Goal: Complete application form

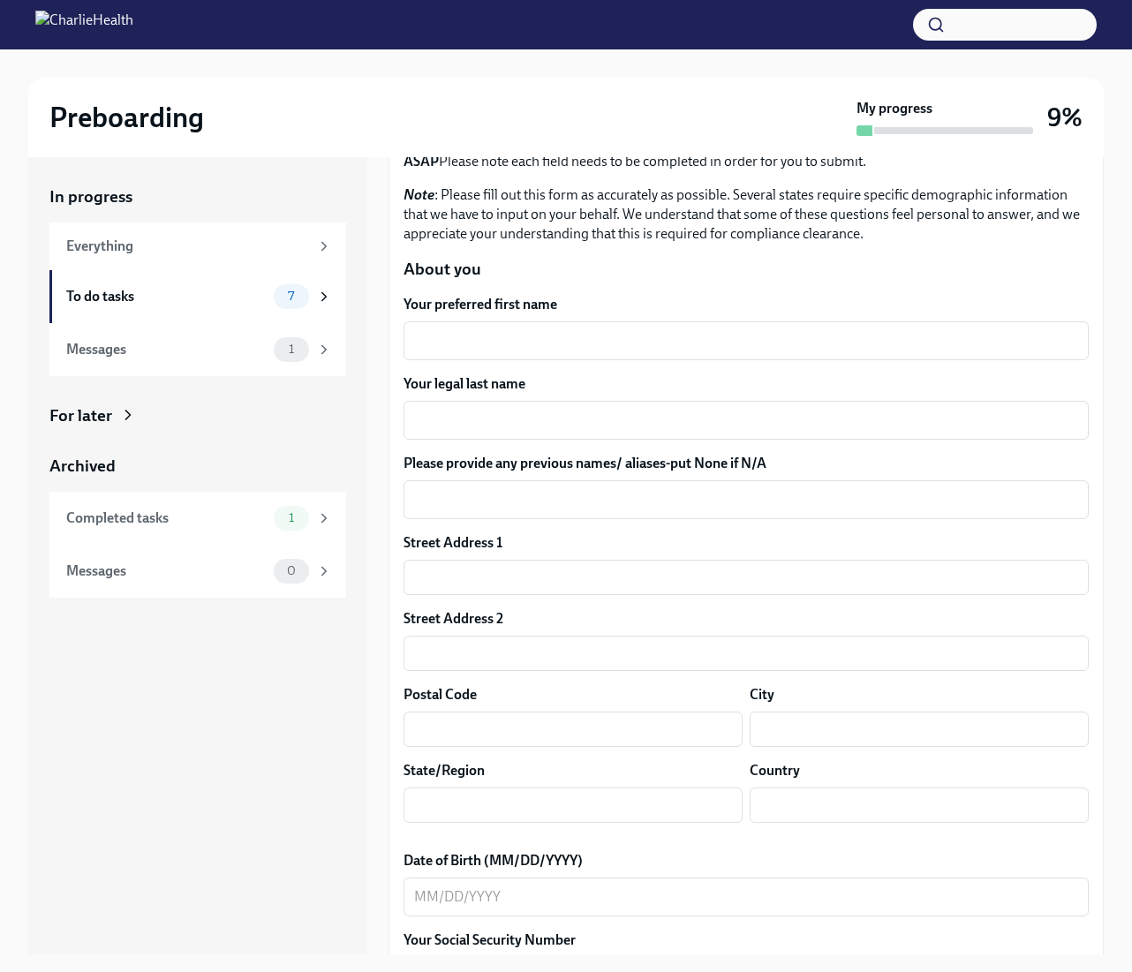
scroll to position [147, 0]
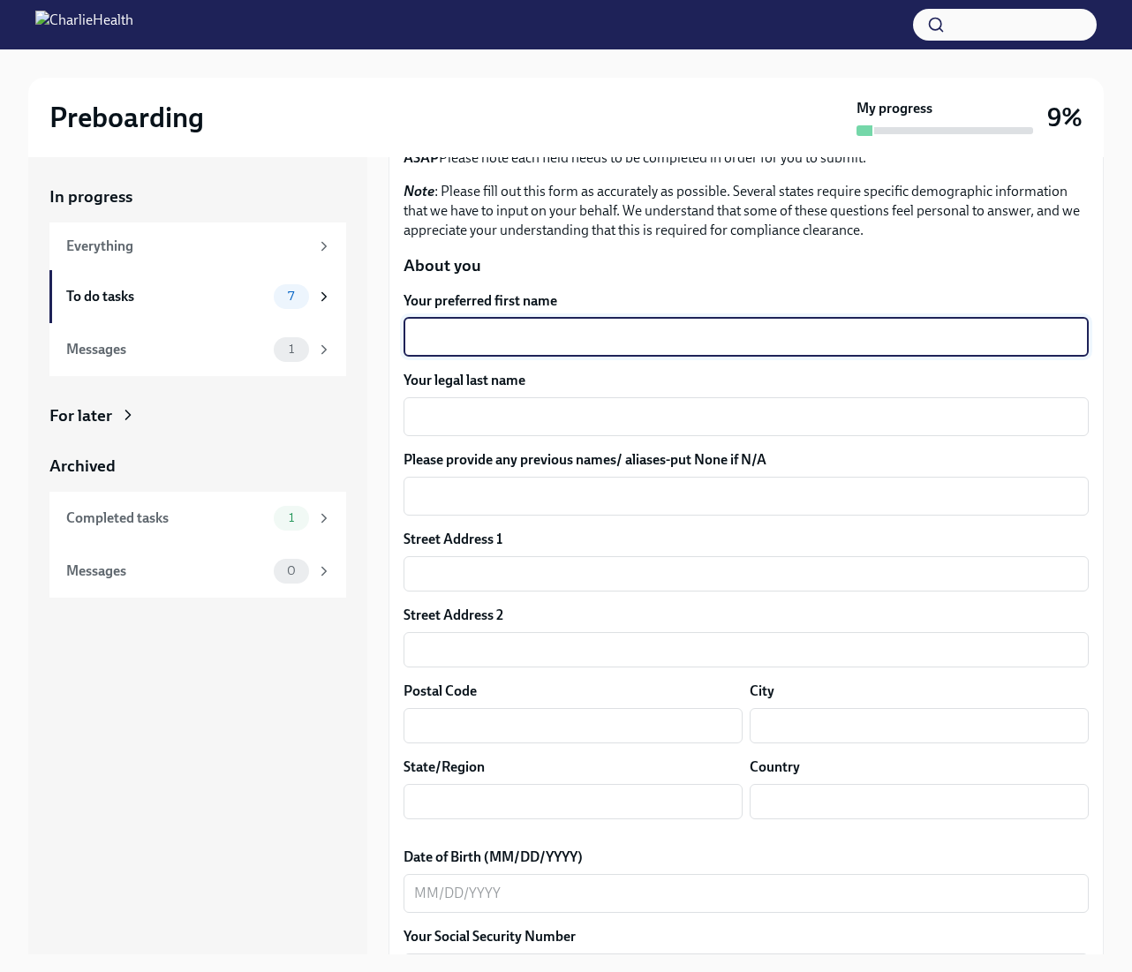
click at [501, 336] on textarea "Your preferred first name" at bounding box center [746, 337] width 664 height 21
type textarea "Raven"
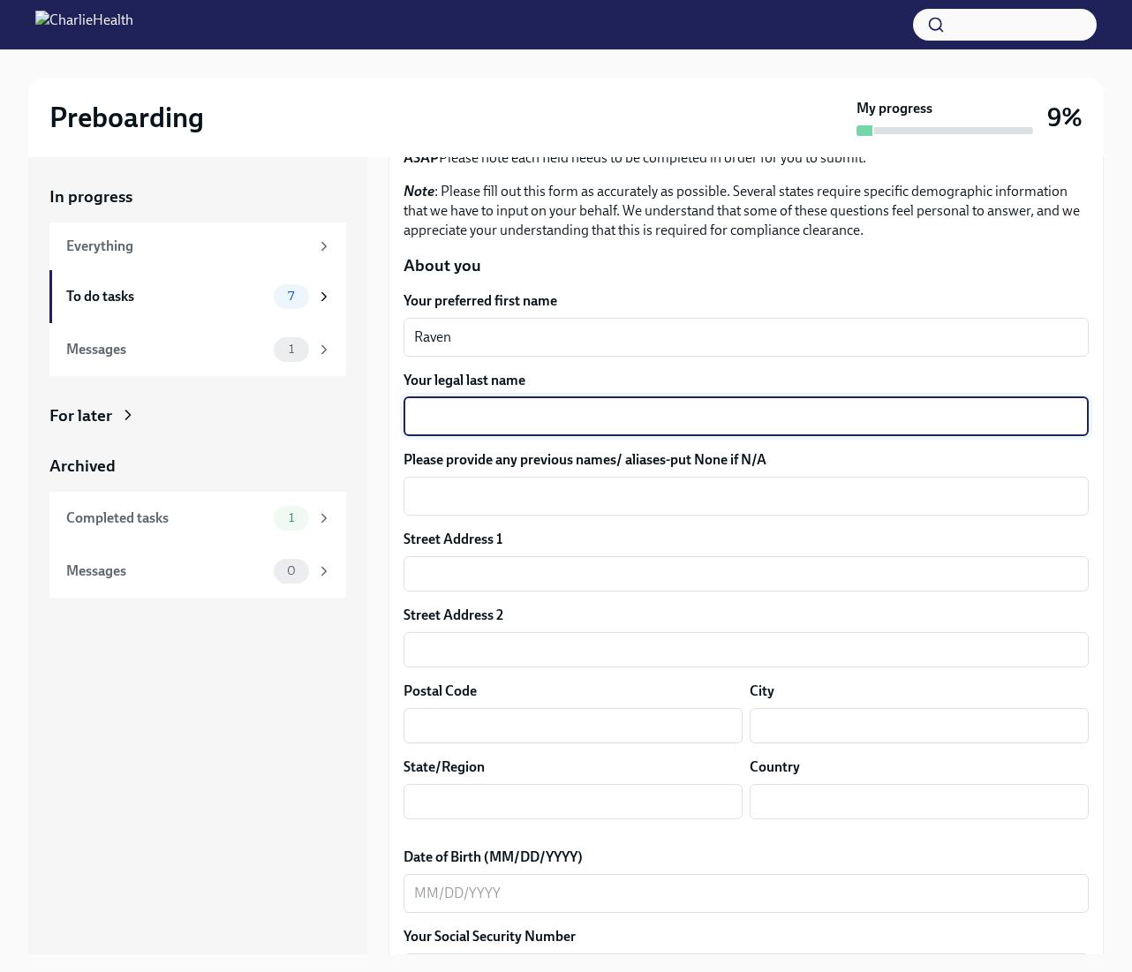
click at [525, 412] on textarea "Your legal last name" at bounding box center [746, 416] width 664 height 21
type textarea "[PERSON_NAME]"
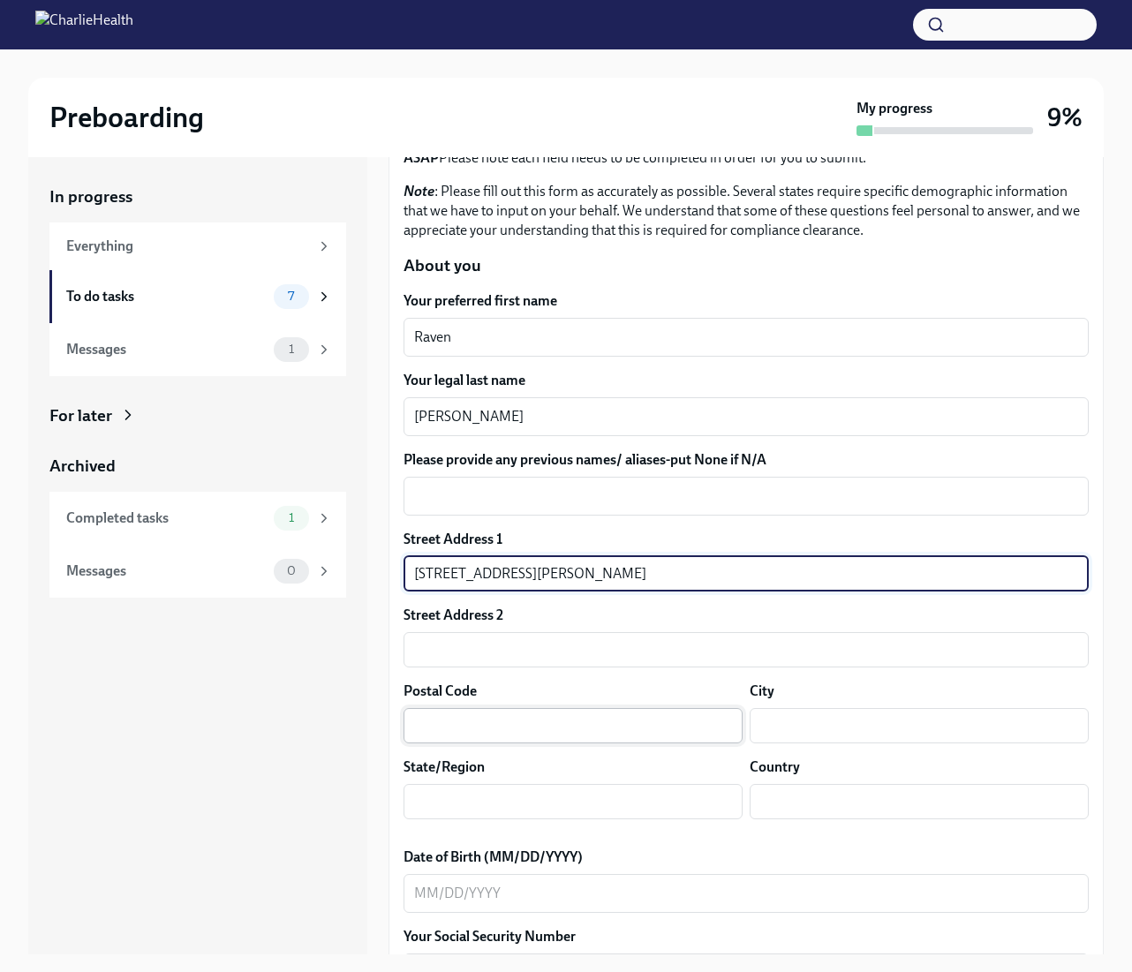
type input "[STREET_ADDRESS][PERSON_NAME]"
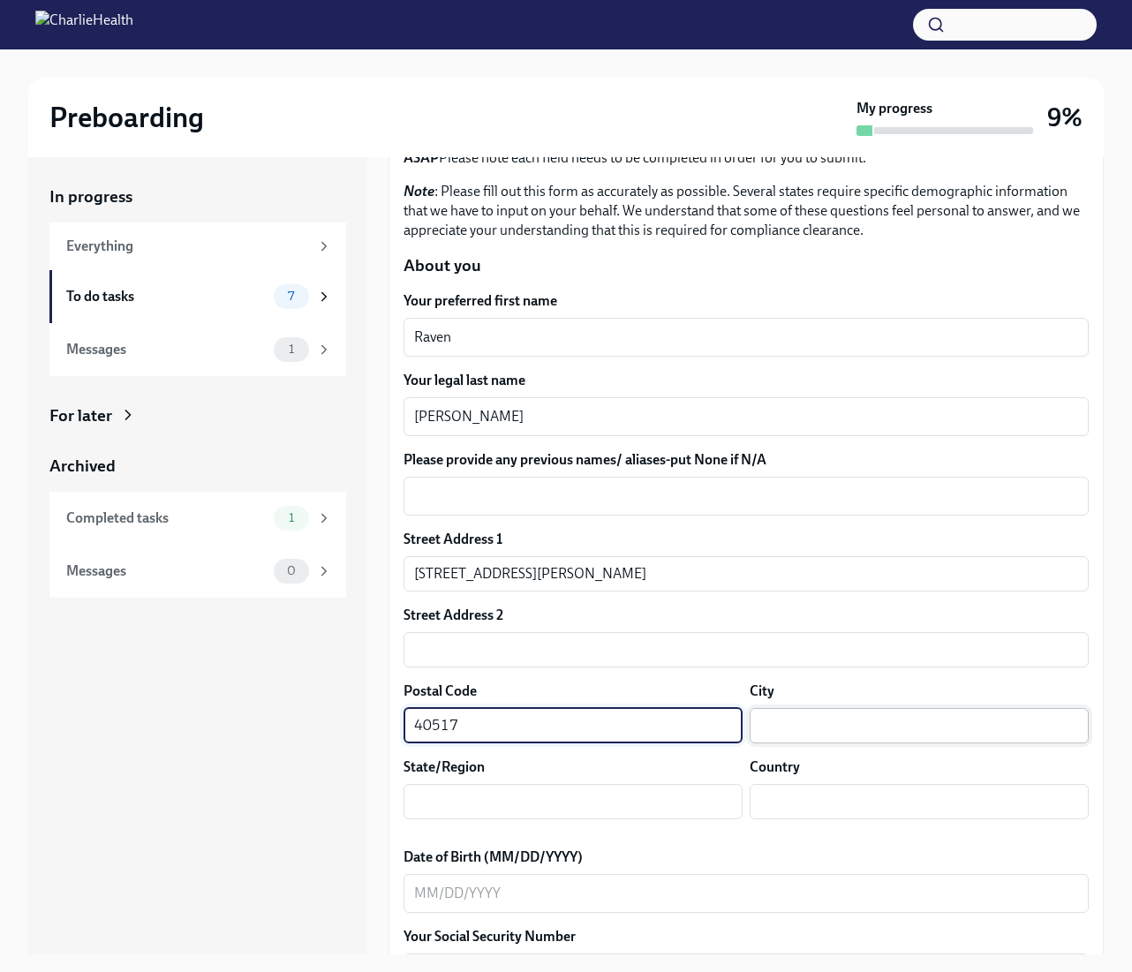
type input "40517"
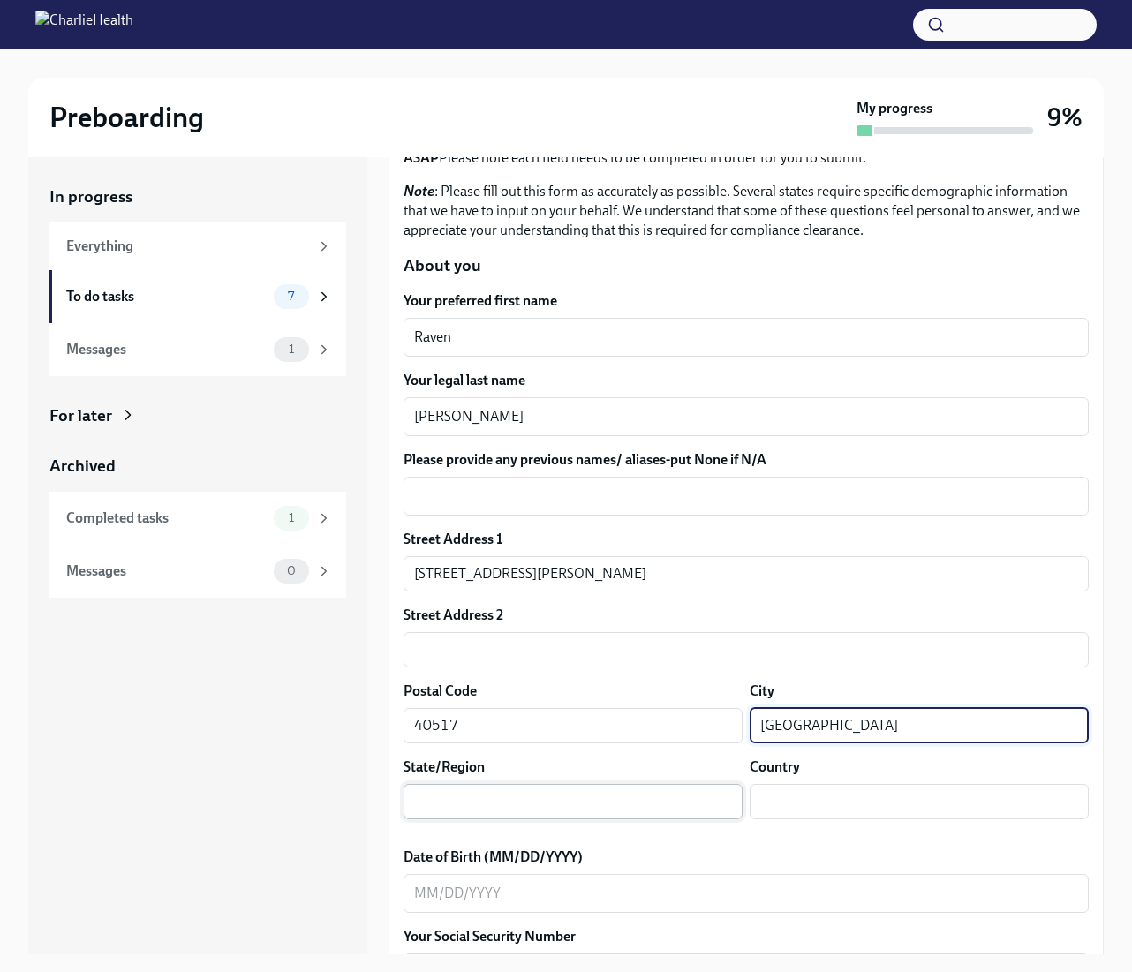
type input "[GEOGRAPHIC_DATA]"
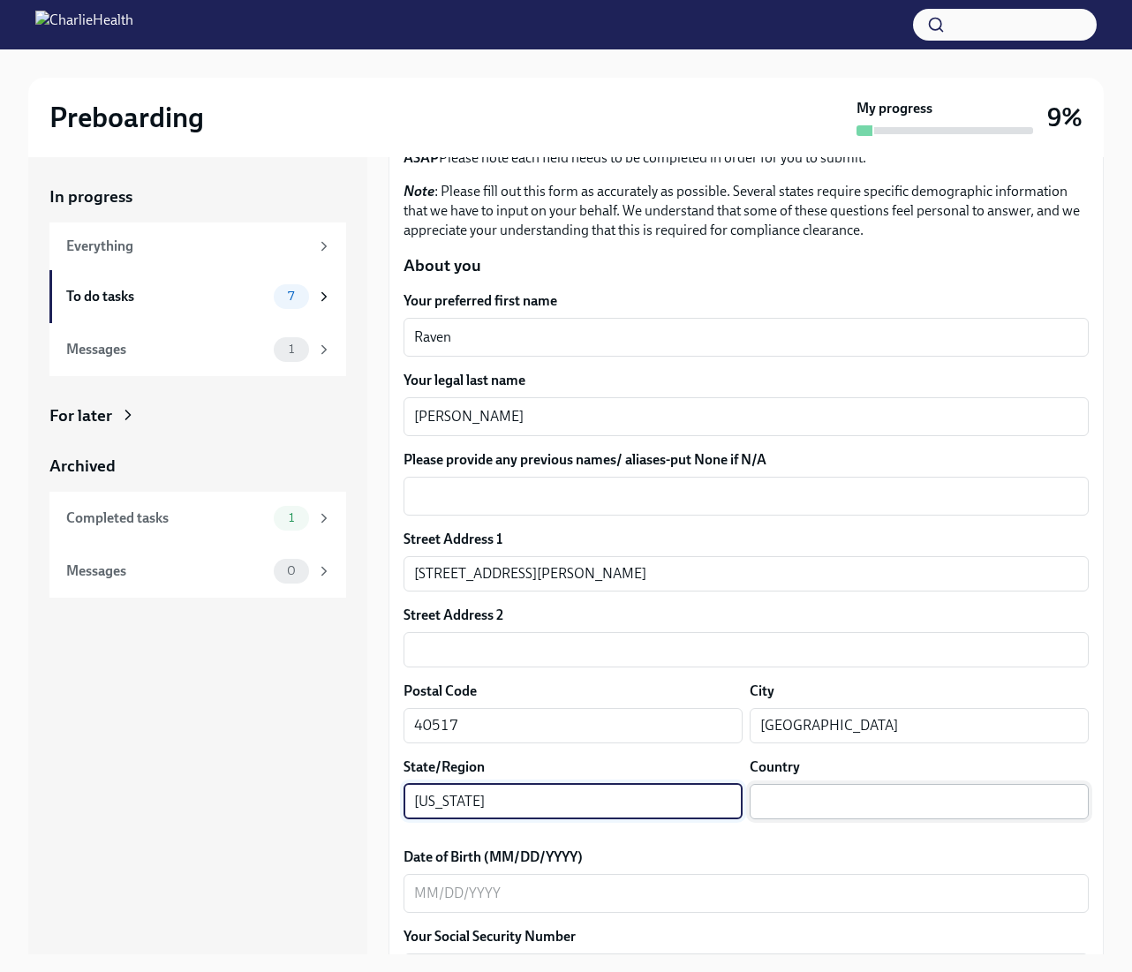
type input "[US_STATE]"
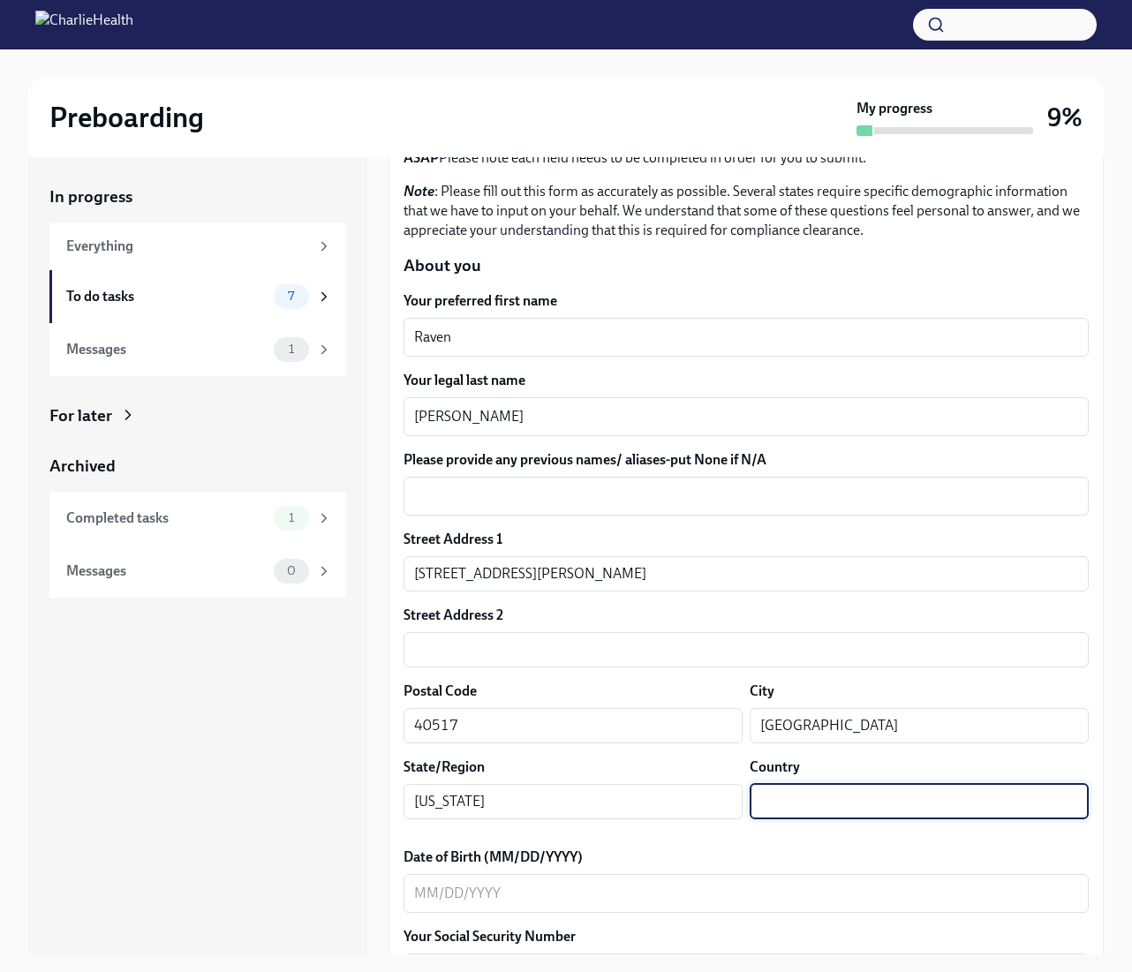
click at [795, 802] on input "text" at bounding box center [919, 801] width 339 height 35
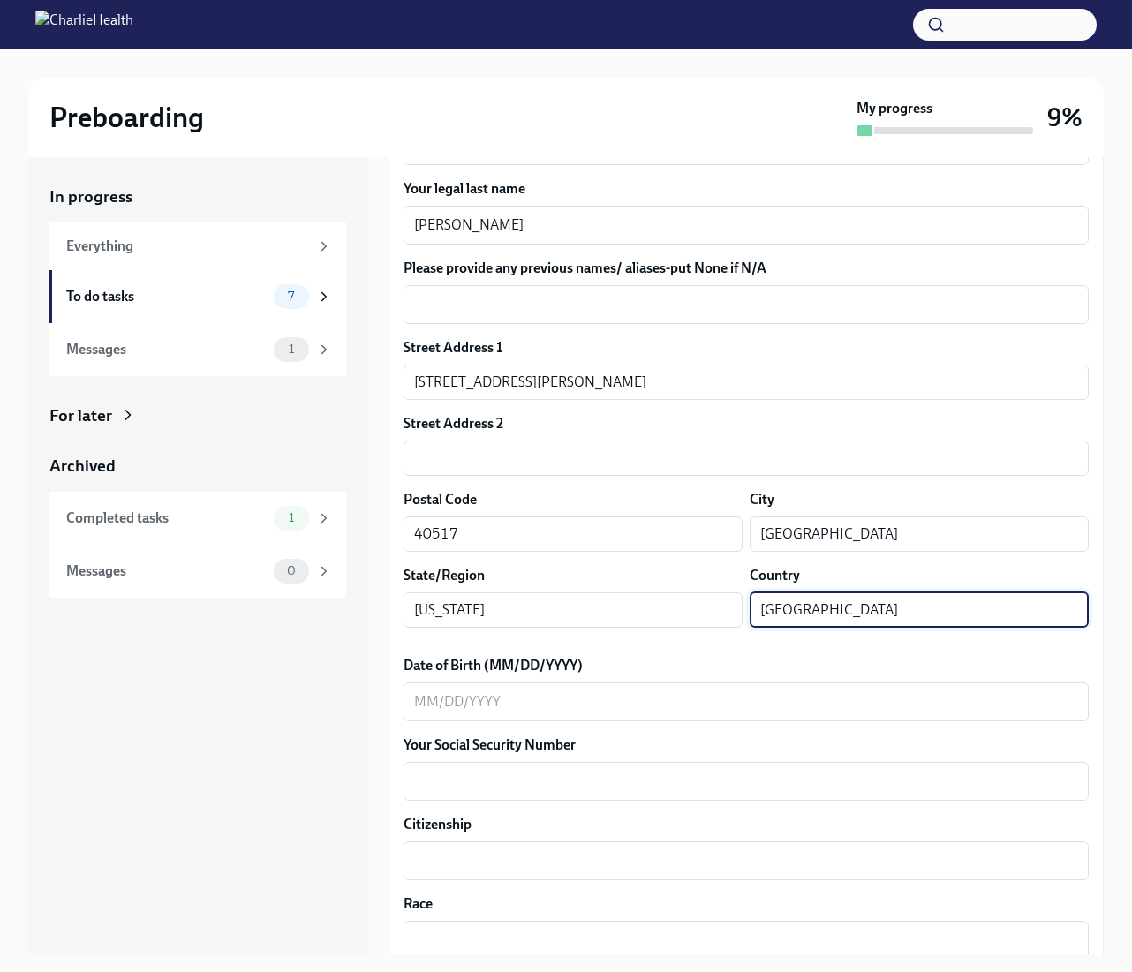
scroll to position [340, 0]
type input "[GEOGRAPHIC_DATA]"
click at [450, 707] on textarea "Date of Birth (MM/DD/YYYY)" at bounding box center [746, 700] width 664 height 21
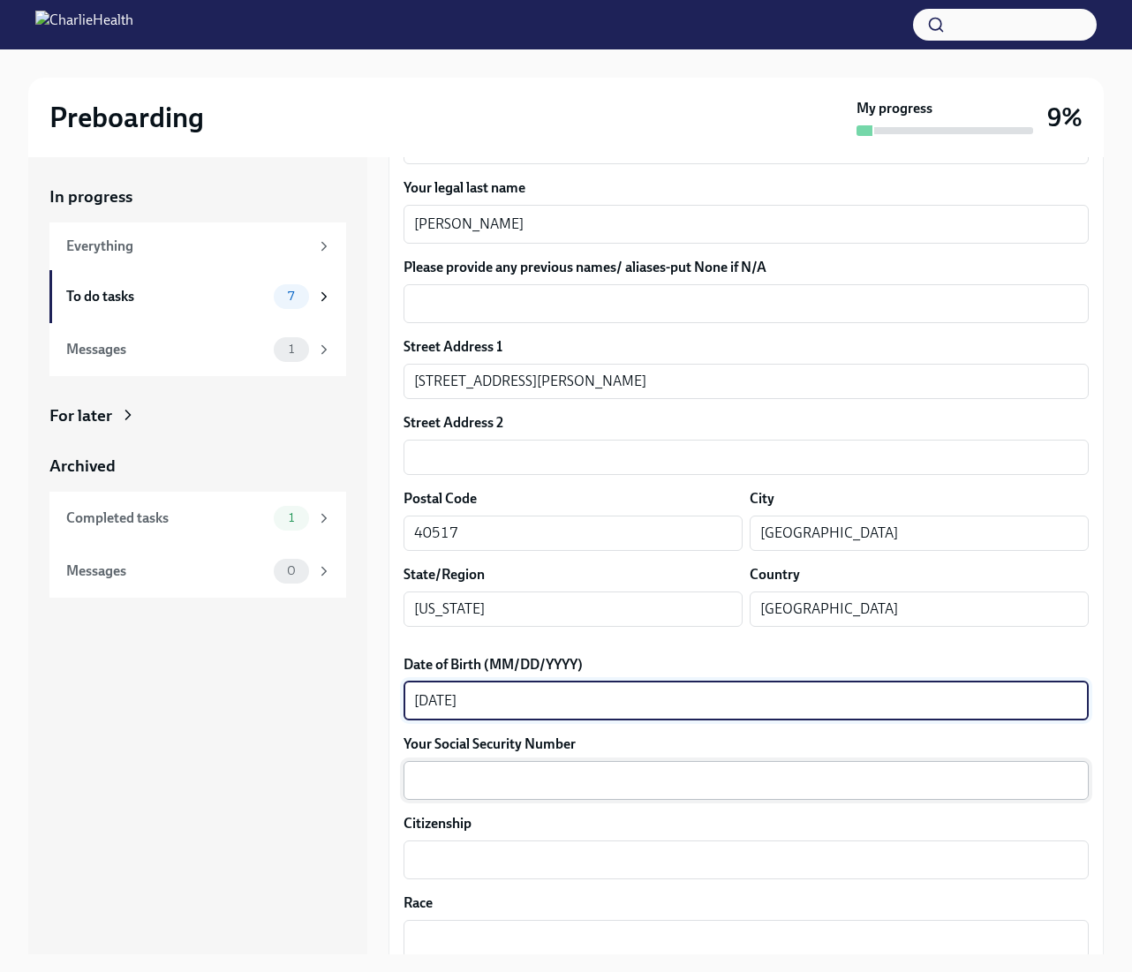
type textarea "[DATE]"
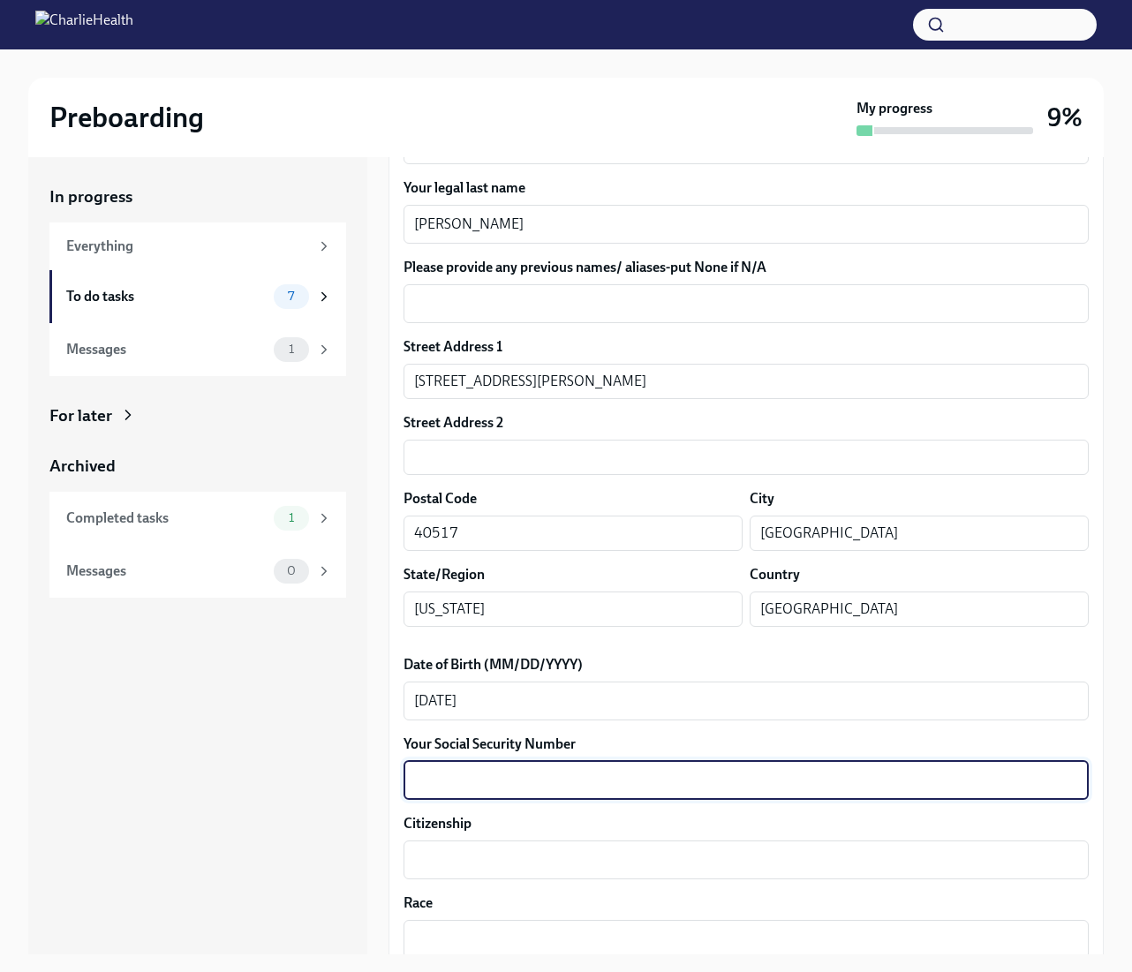
click at [507, 781] on textarea "Your Social Security Number" at bounding box center [746, 780] width 664 height 21
type textarea "407458894"
click at [318, 825] on div "In progress Everything To do tasks 7 Messages 1 For later Archived Completed ta…" at bounding box center [197, 555] width 339 height 797
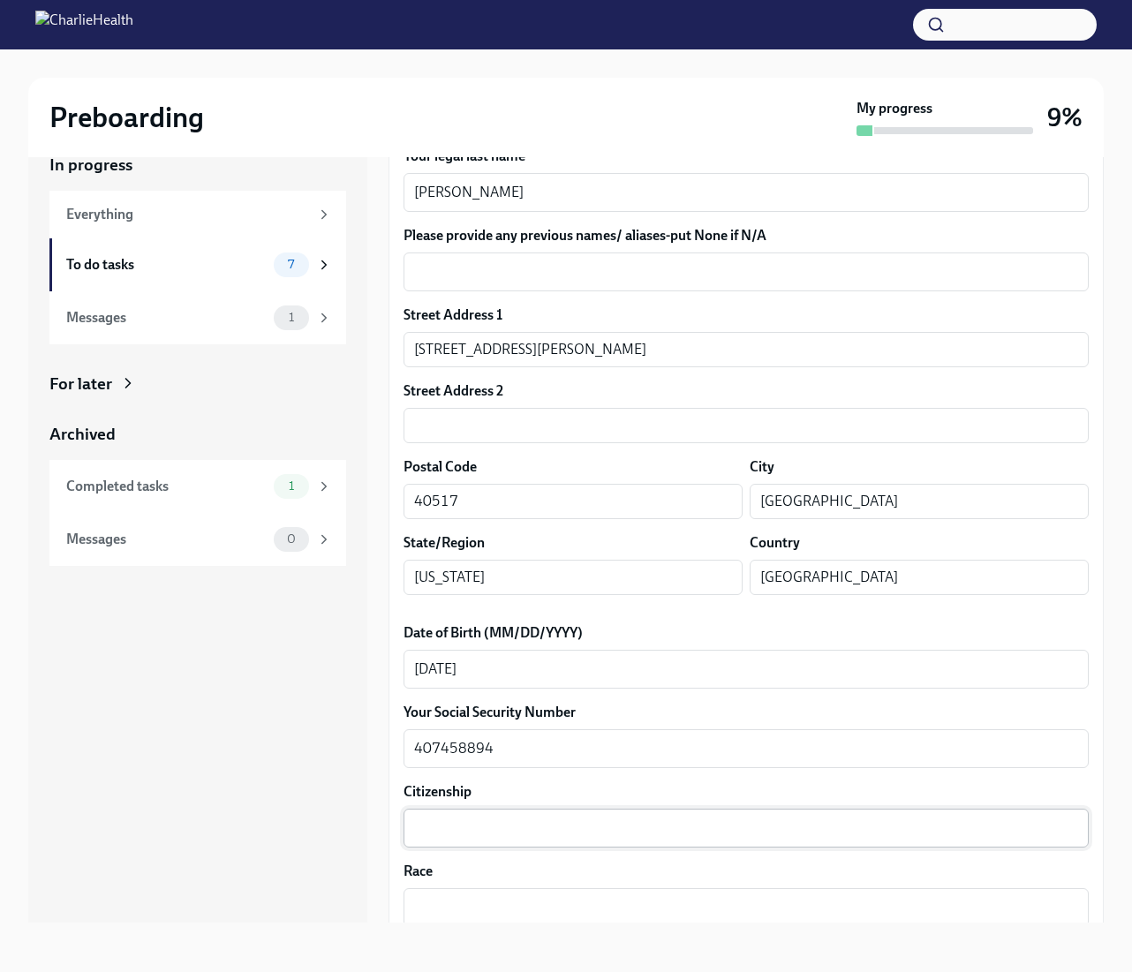
scroll to position [32, 0]
click at [461, 845] on div "x ​" at bounding box center [745, 828] width 685 height 39
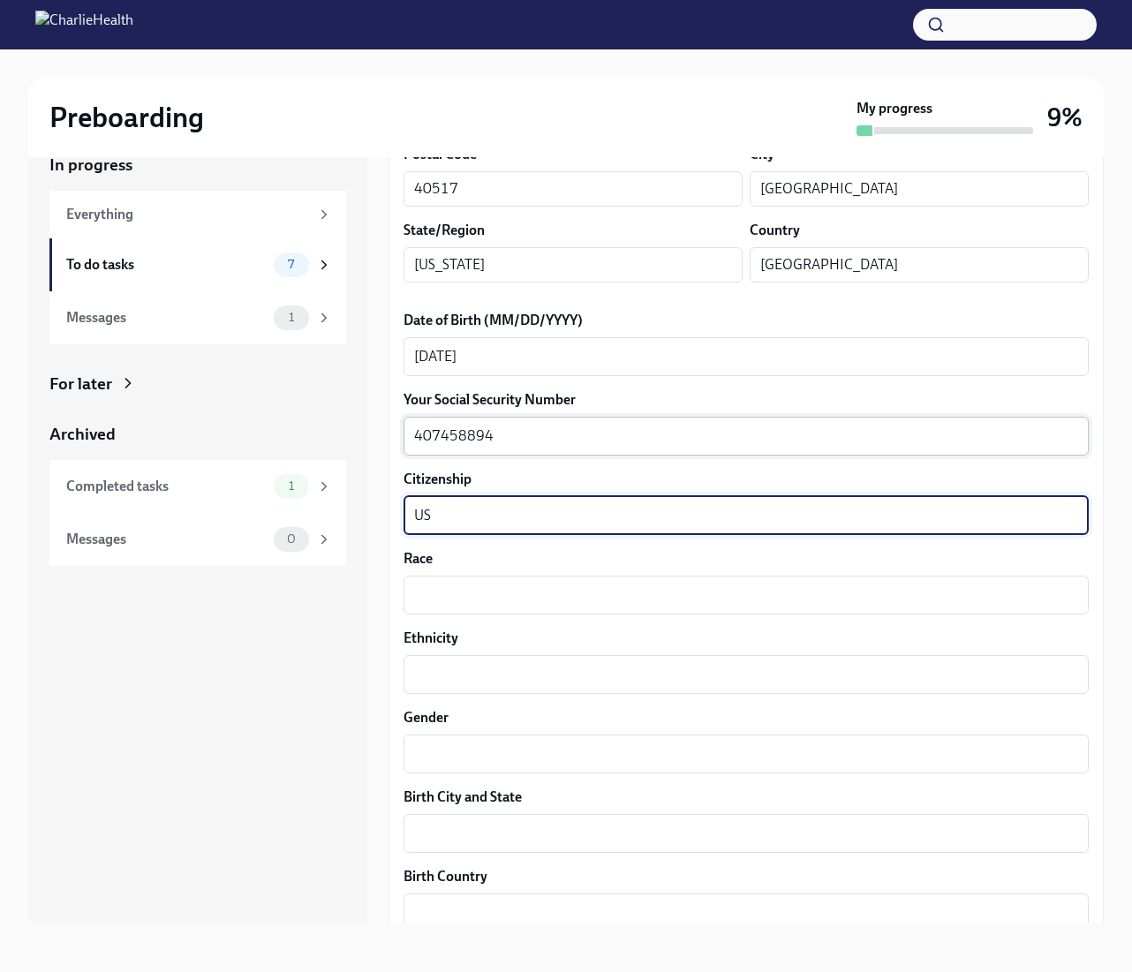
scroll to position [654, 0]
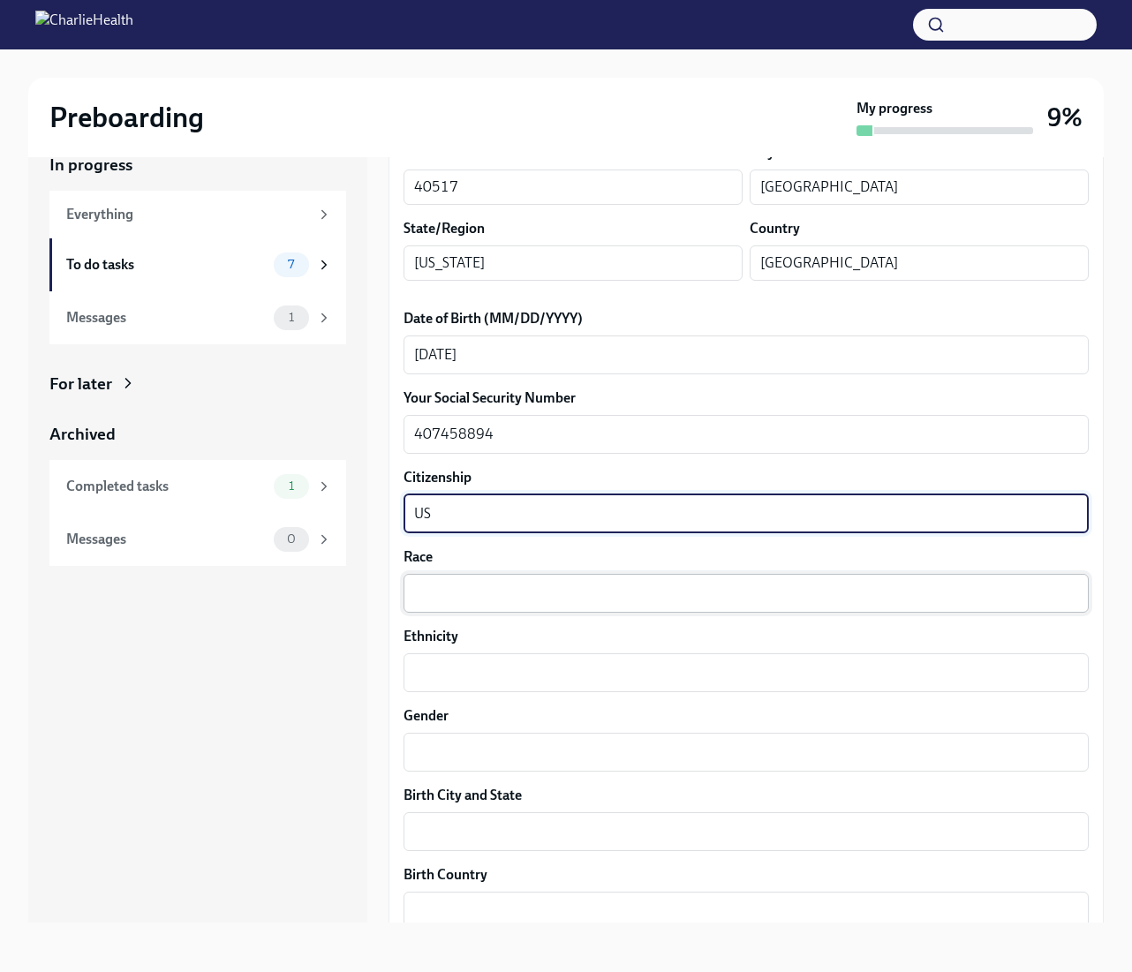
type textarea "US"
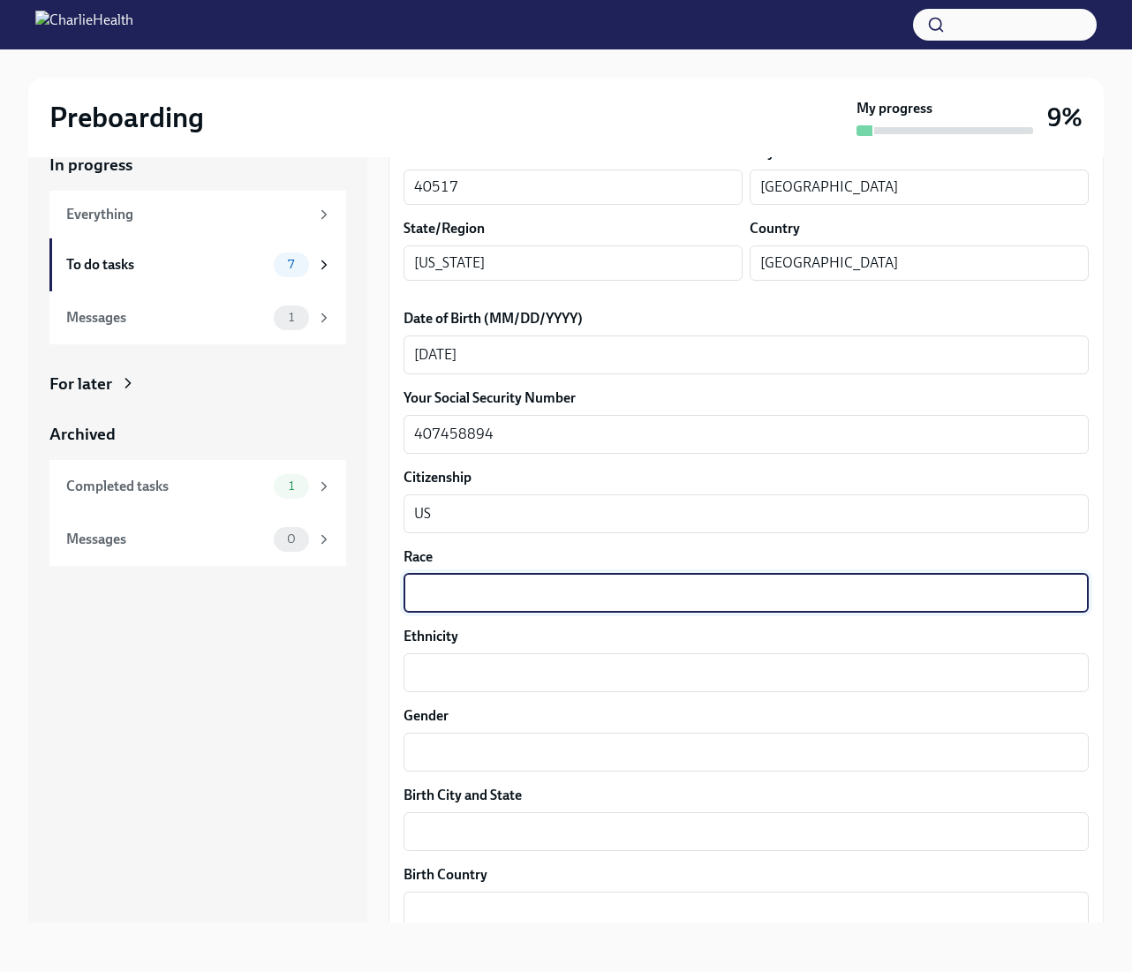
click at [490, 591] on textarea "Race" at bounding box center [746, 593] width 664 height 21
type textarea "Black"
click at [452, 671] on textarea "Ethnicity" at bounding box center [746, 672] width 664 height 21
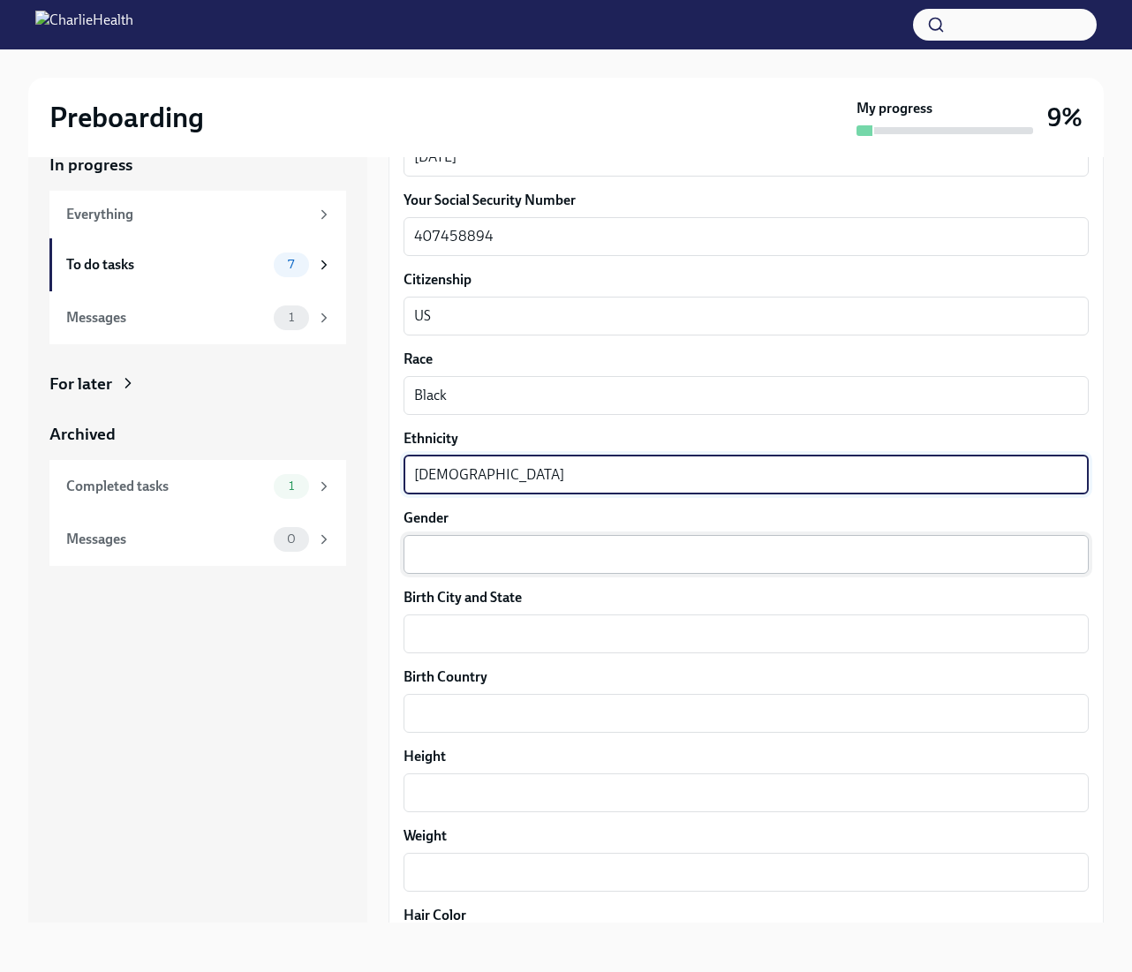
scroll to position [865, 0]
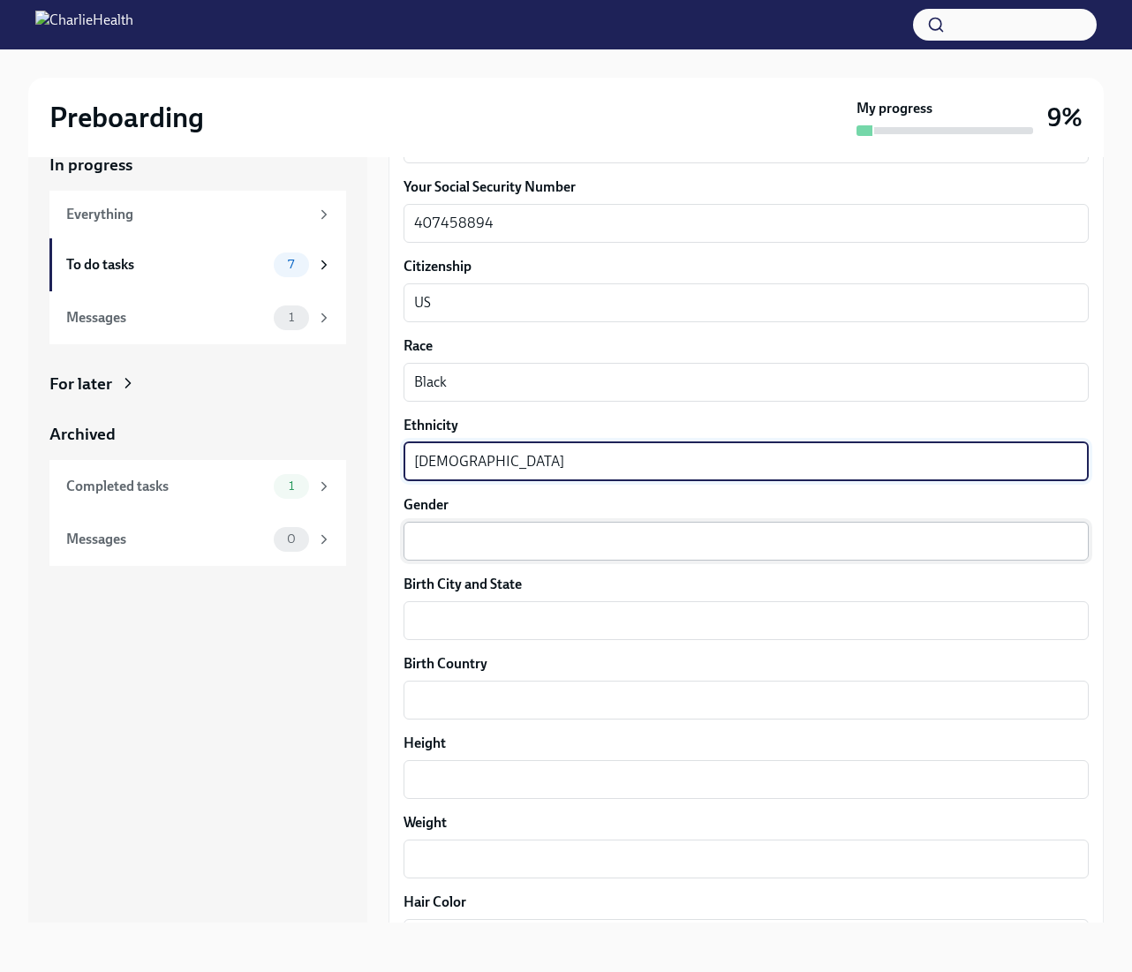
type textarea "[DEMOGRAPHIC_DATA]"
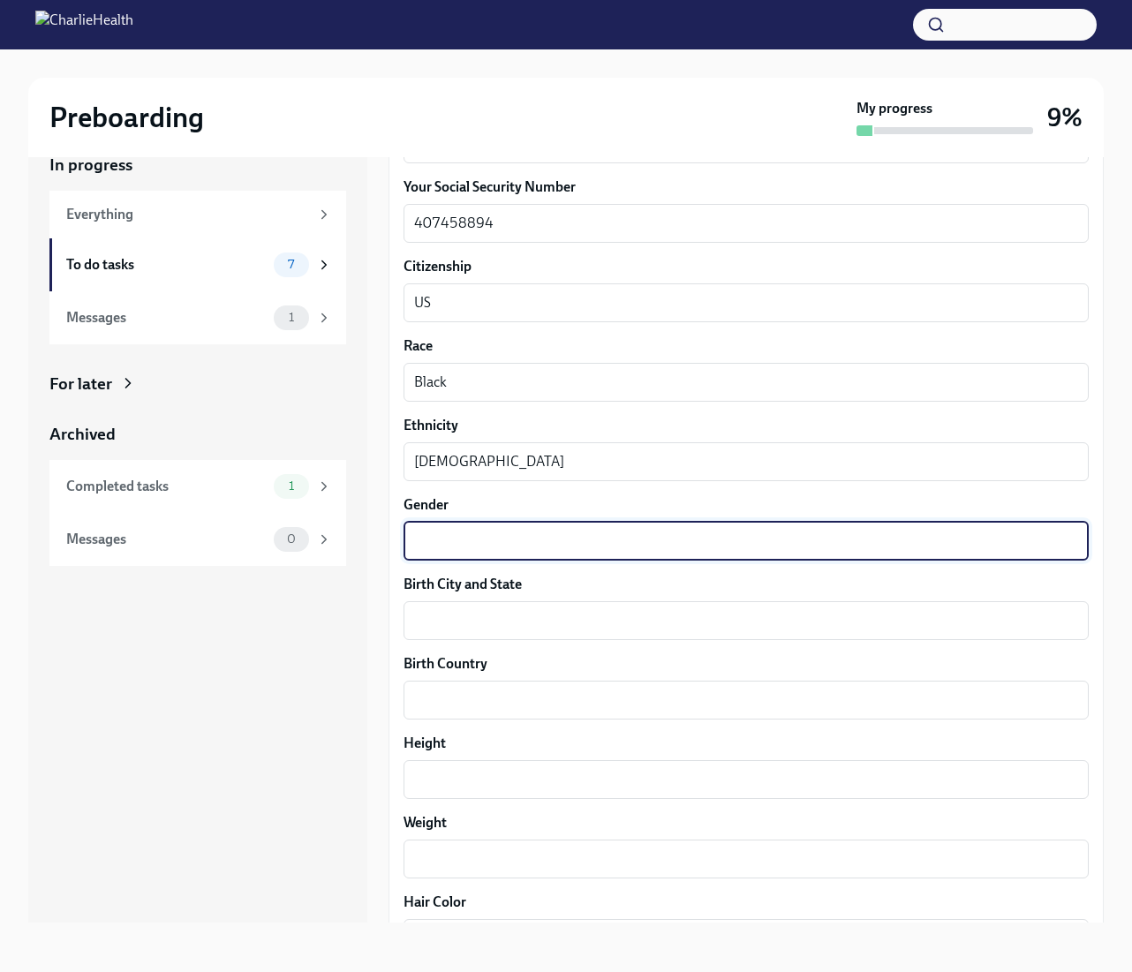
click at [500, 547] on textarea "Gender" at bounding box center [746, 541] width 664 height 21
type textarea "[DEMOGRAPHIC_DATA]"
click at [521, 630] on textarea "Birth City and State" at bounding box center [746, 620] width 664 height 21
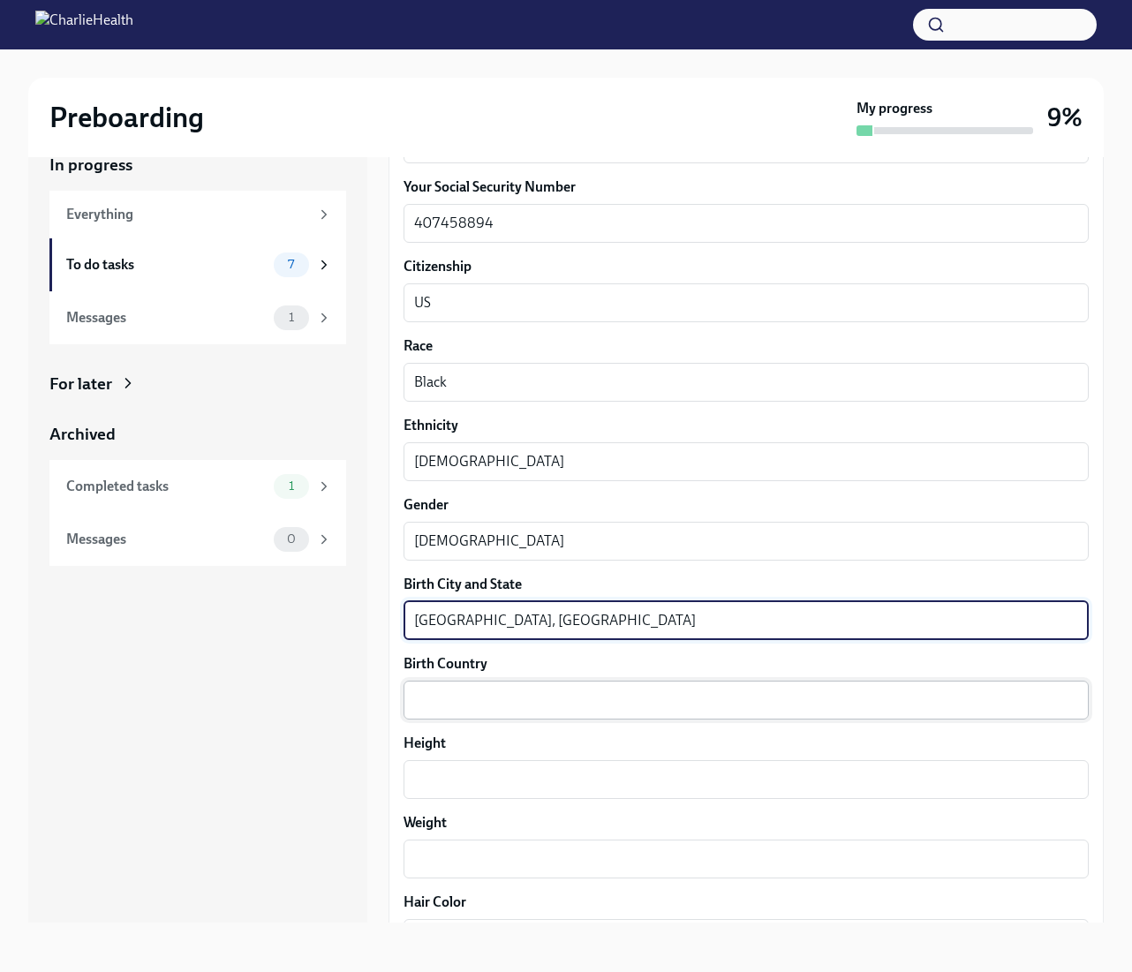
type textarea "[GEOGRAPHIC_DATA], [GEOGRAPHIC_DATA]"
click at [516, 701] on textarea "Birth Country" at bounding box center [746, 699] width 664 height 21
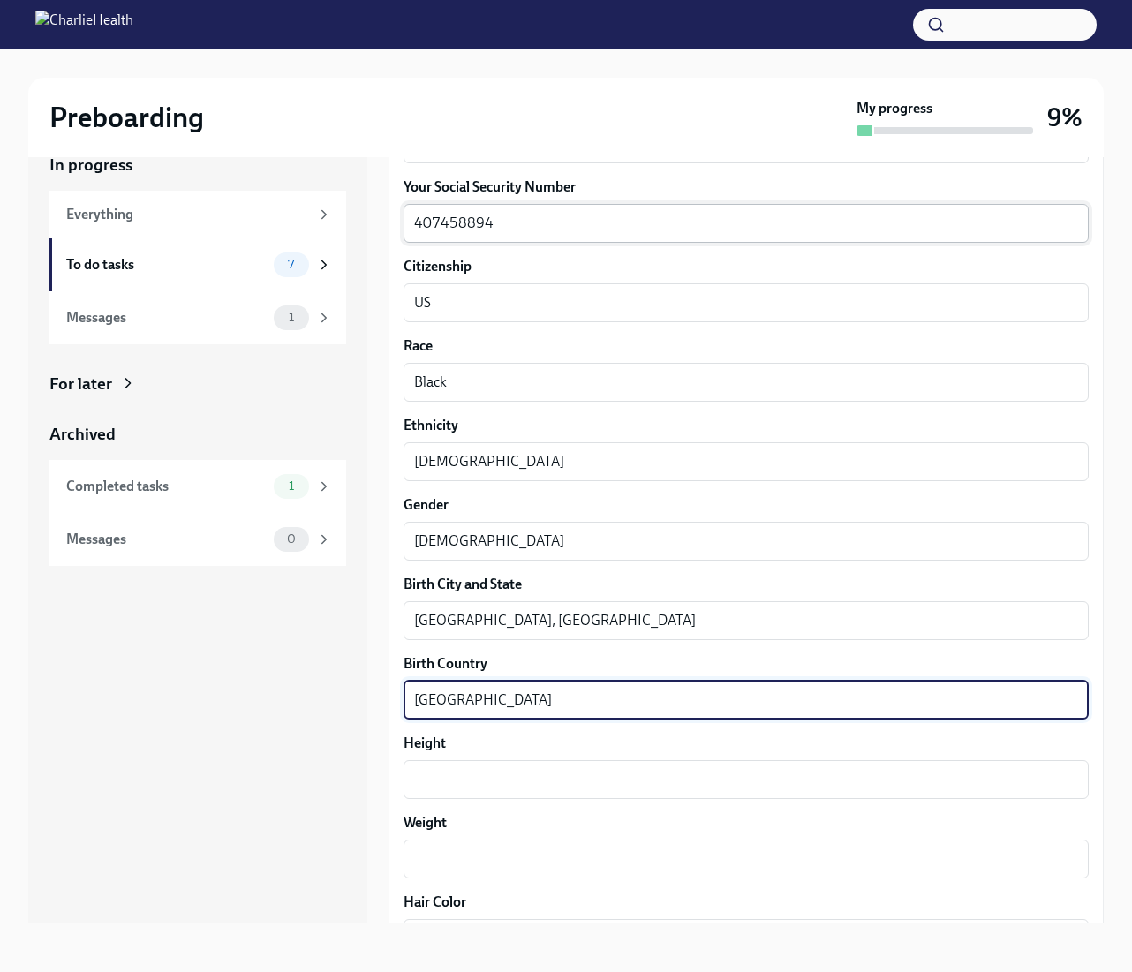
type textarea "[GEOGRAPHIC_DATA]"
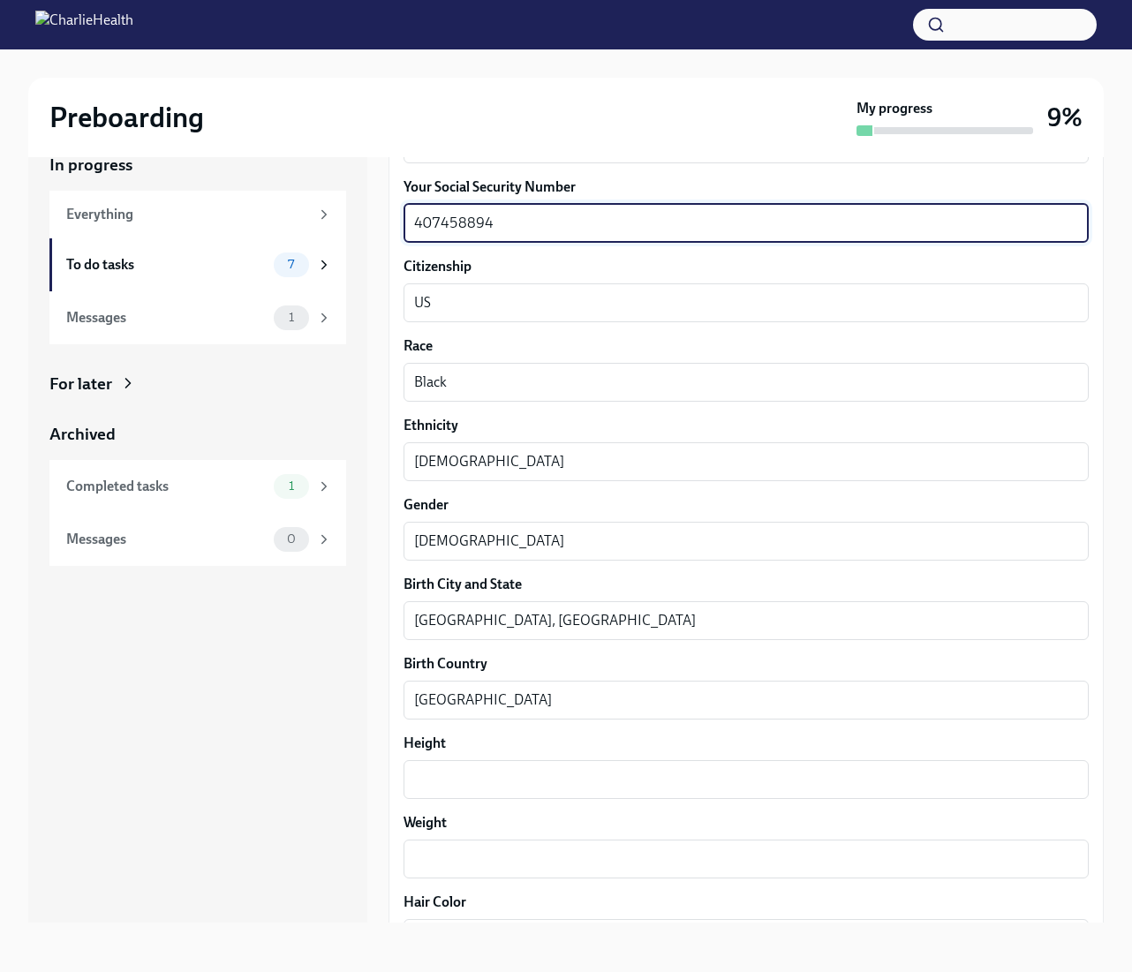
drag, startPoint x: 502, startPoint y: 230, endPoint x: 388, endPoint y: 224, distance: 114.9
click at [388, 224] on div "In progress Everything To do tasks 7 Messages 1 For later Archived Completed ta…" at bounding box center [565, 523] width 1075 height 797
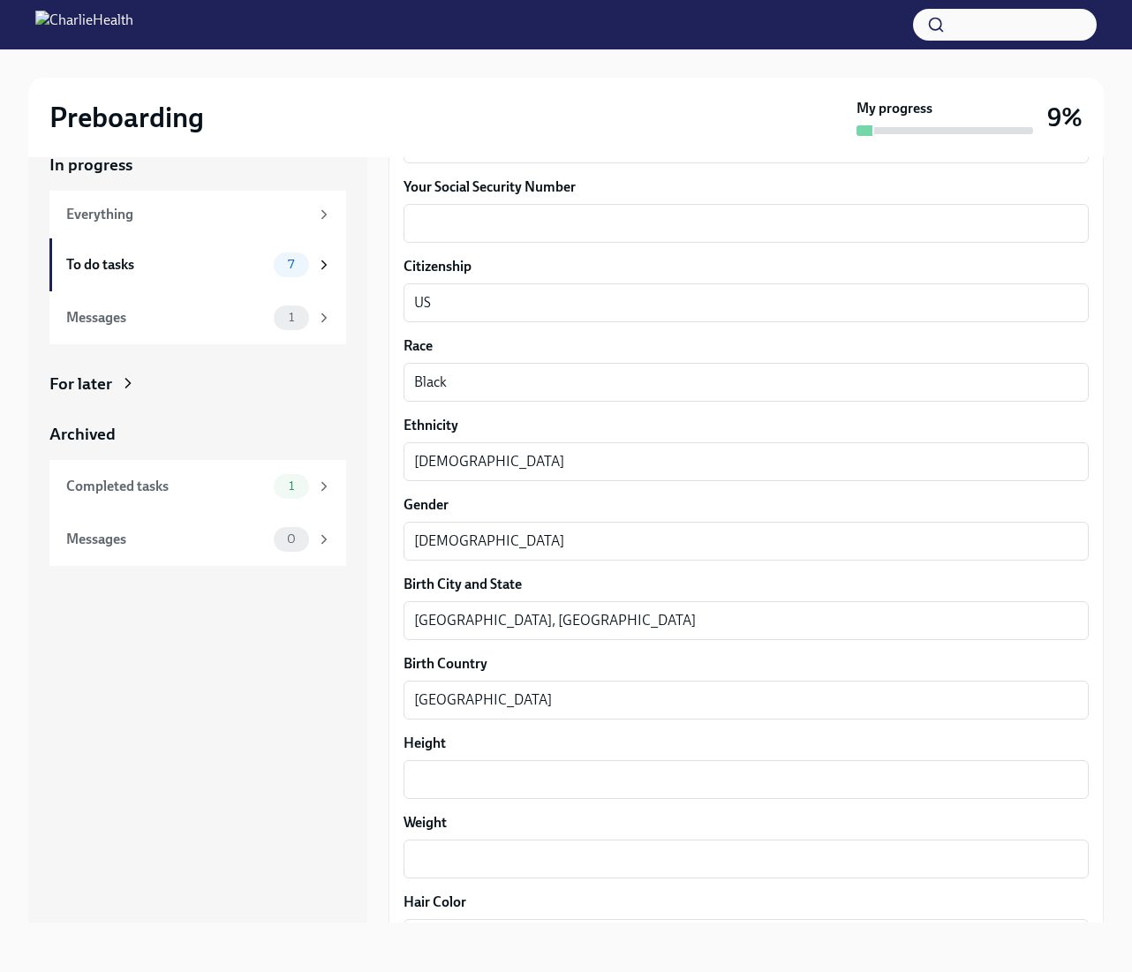
click at [667, 262] on label "Citizenship" at bounding box center [745, 266] width 685 height 19
click at [667, 292] on textarea "US" at bounding box center [746, 302] width 664 height 21
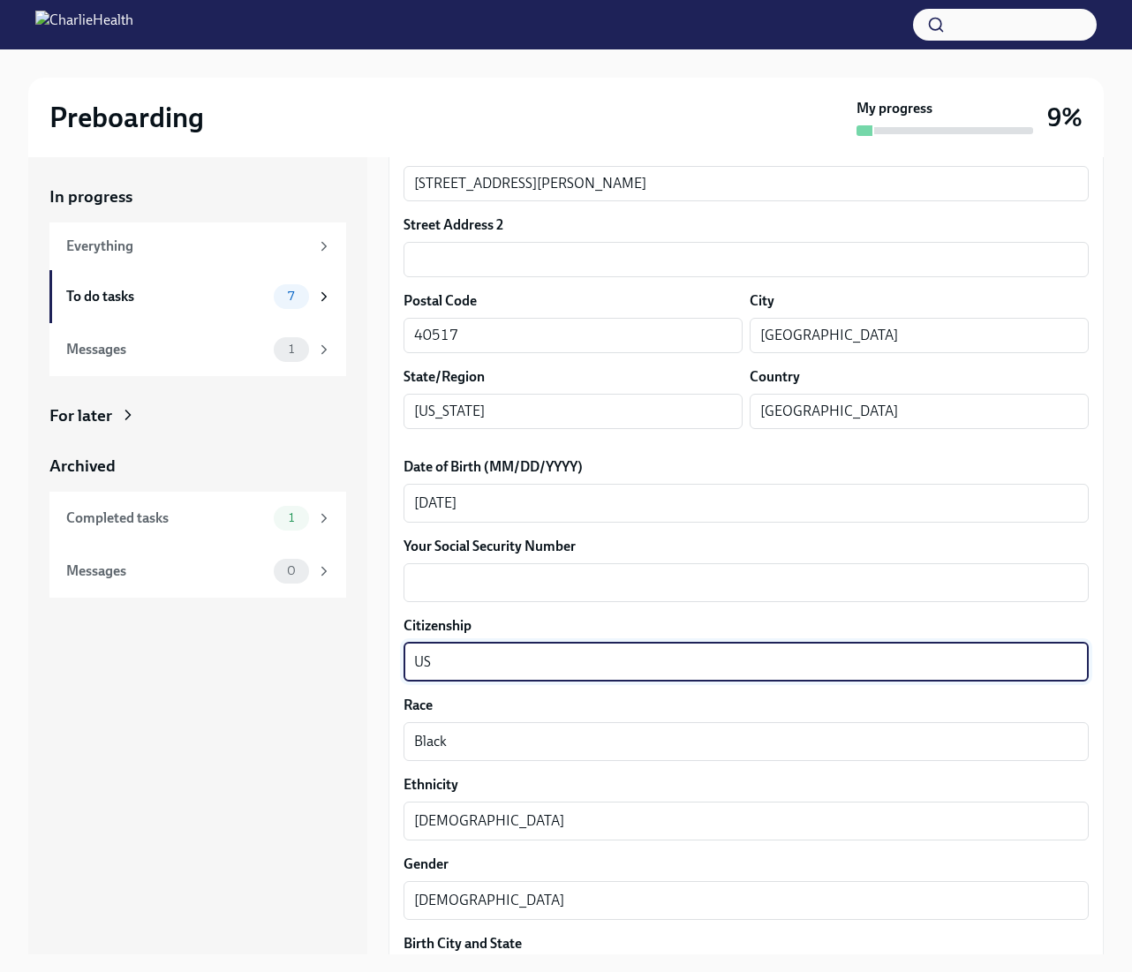
scroll to position [548, 0]
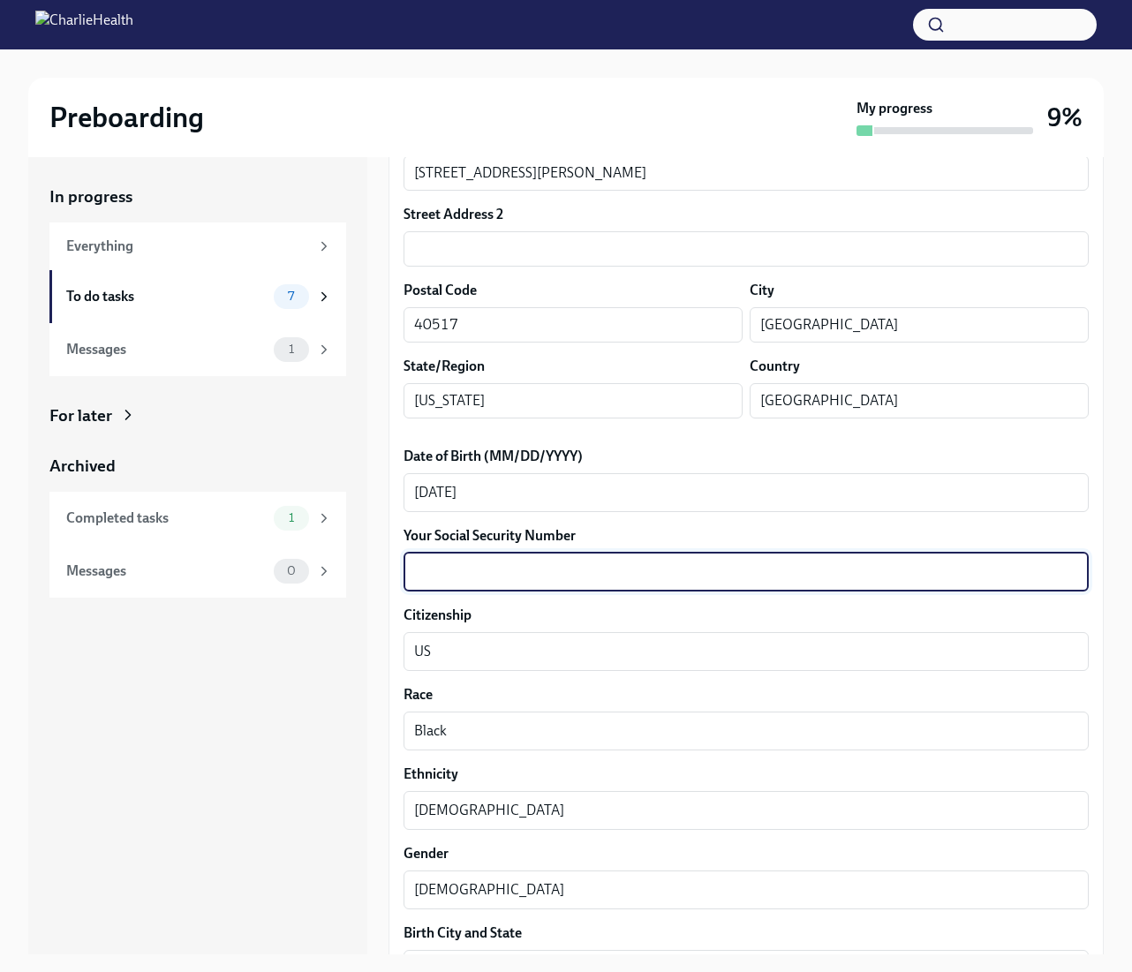
click at [426, 580] on textarea "Your Social Security Number" at bounding box center [746, 571] width 664 height 21
click at [343, 677] on div "In progress Everything To do tasks 7 Messages 1 For later Archived Completed ta…" at bounding box center [197, 555] width 339 height 797
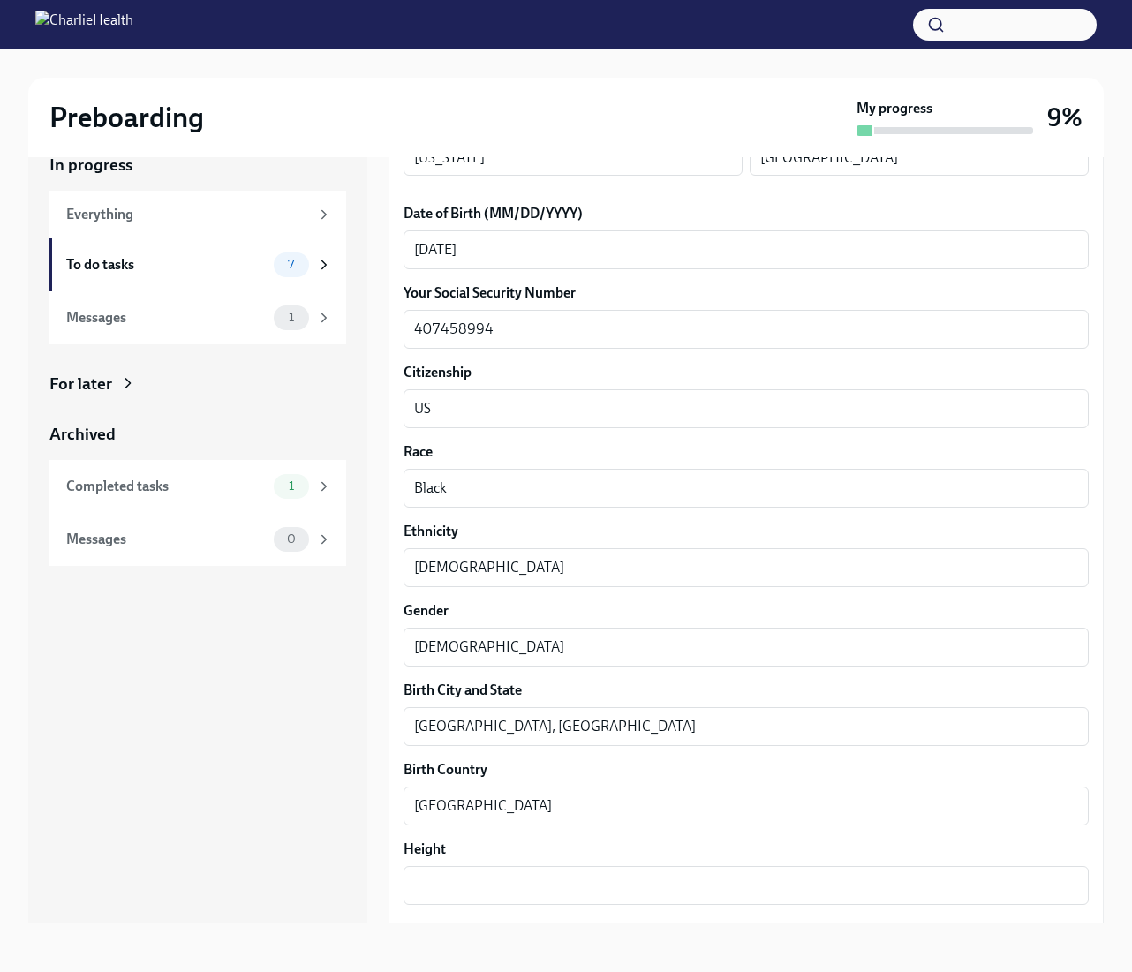
scroll to position [868, 0]
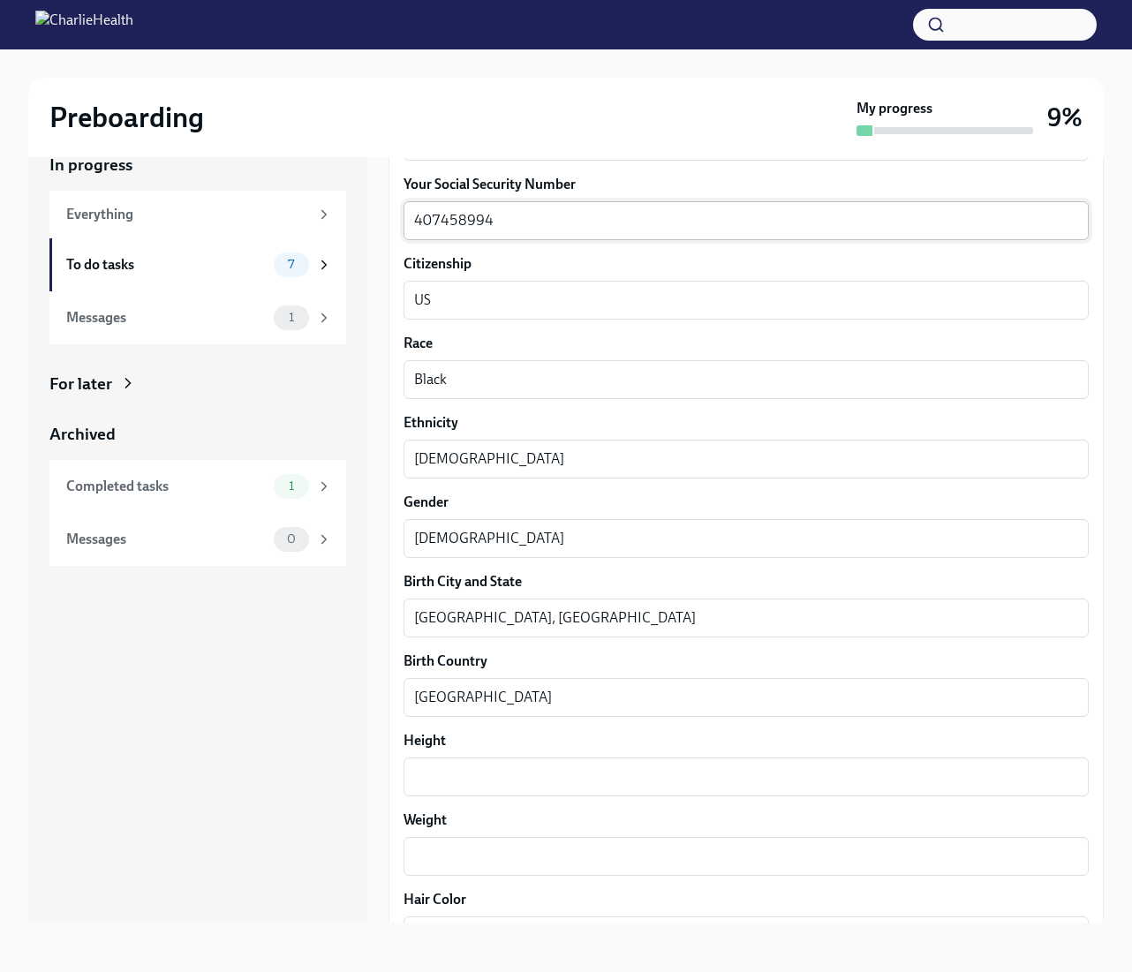
click at [458, 219] on textarea "407458994" at bounding box center [746, 220] width 664 height 21
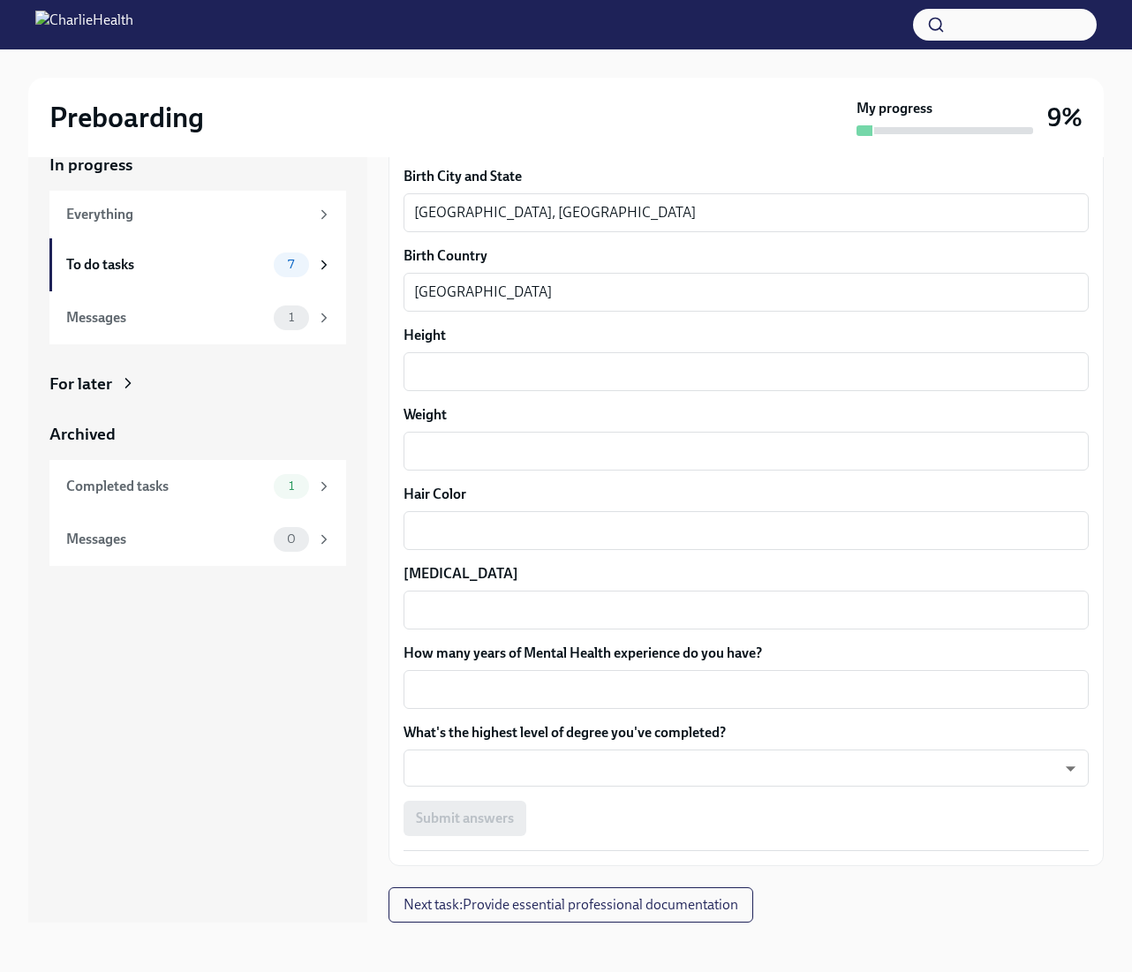
scroll to position [1272, 0]
type textarea "8994"
click at [478, 689] on textarea "How many years of Mental Health experience do you have?" at bounding box center [746, 690] width 664 height 21
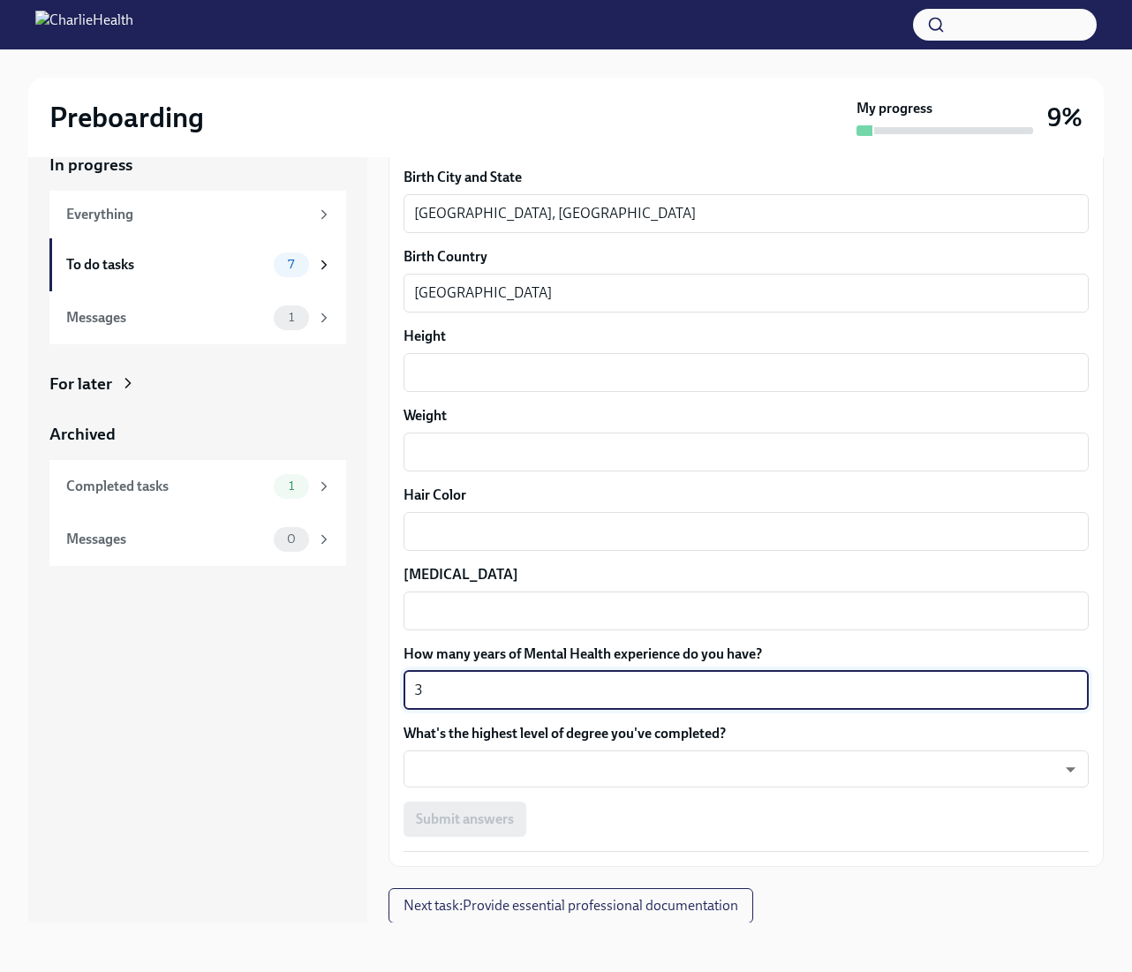
type textarea "3"
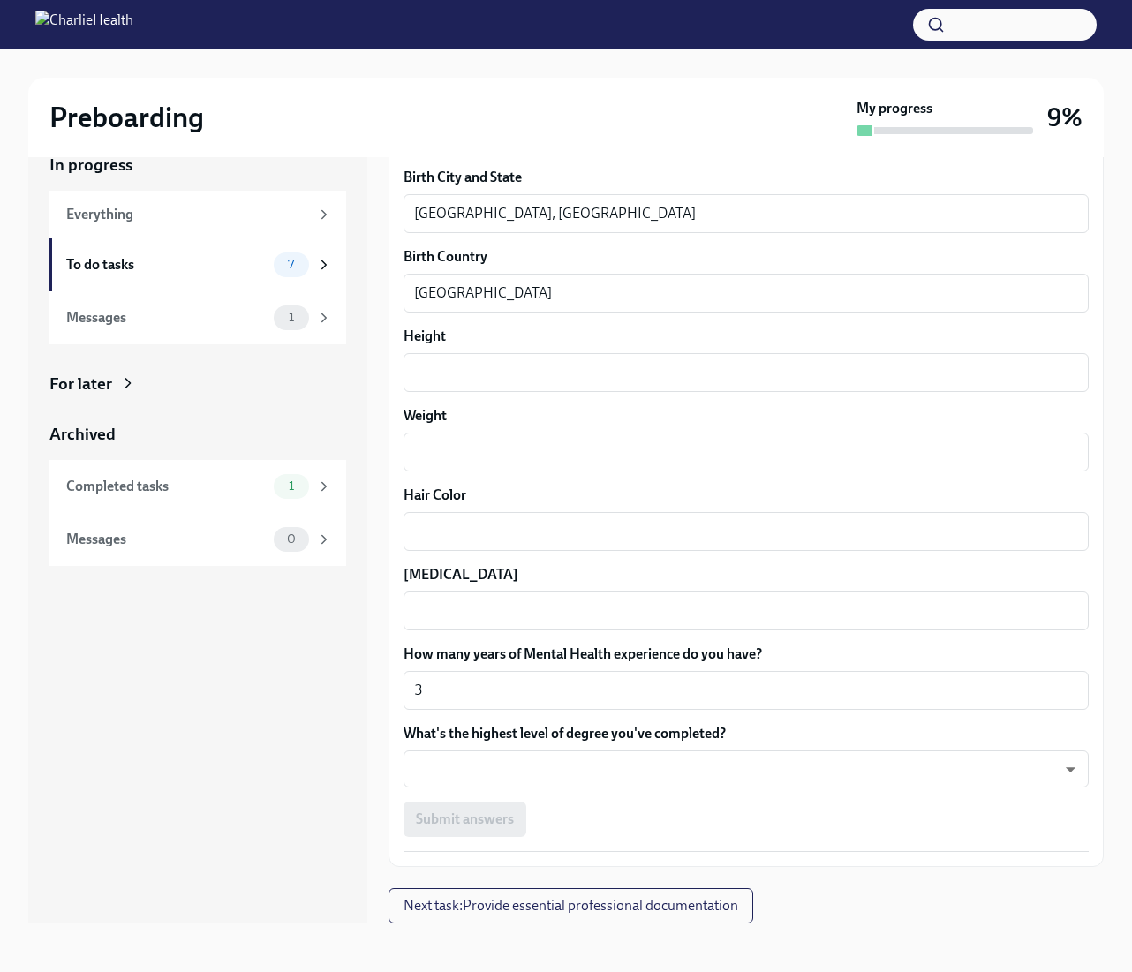
click at [269, 735] on div "In progress Everything To do tasks 7 Messages 1 For later Archived Completed ta…" at bounding box center [197, 523] width 339 height 797
click at [505, 750] on body "Preboarding My progress 9% In progress Everything To do tasks 7 Messages 1 For …" at bounding box center [566, 470] width 1132 height 1004
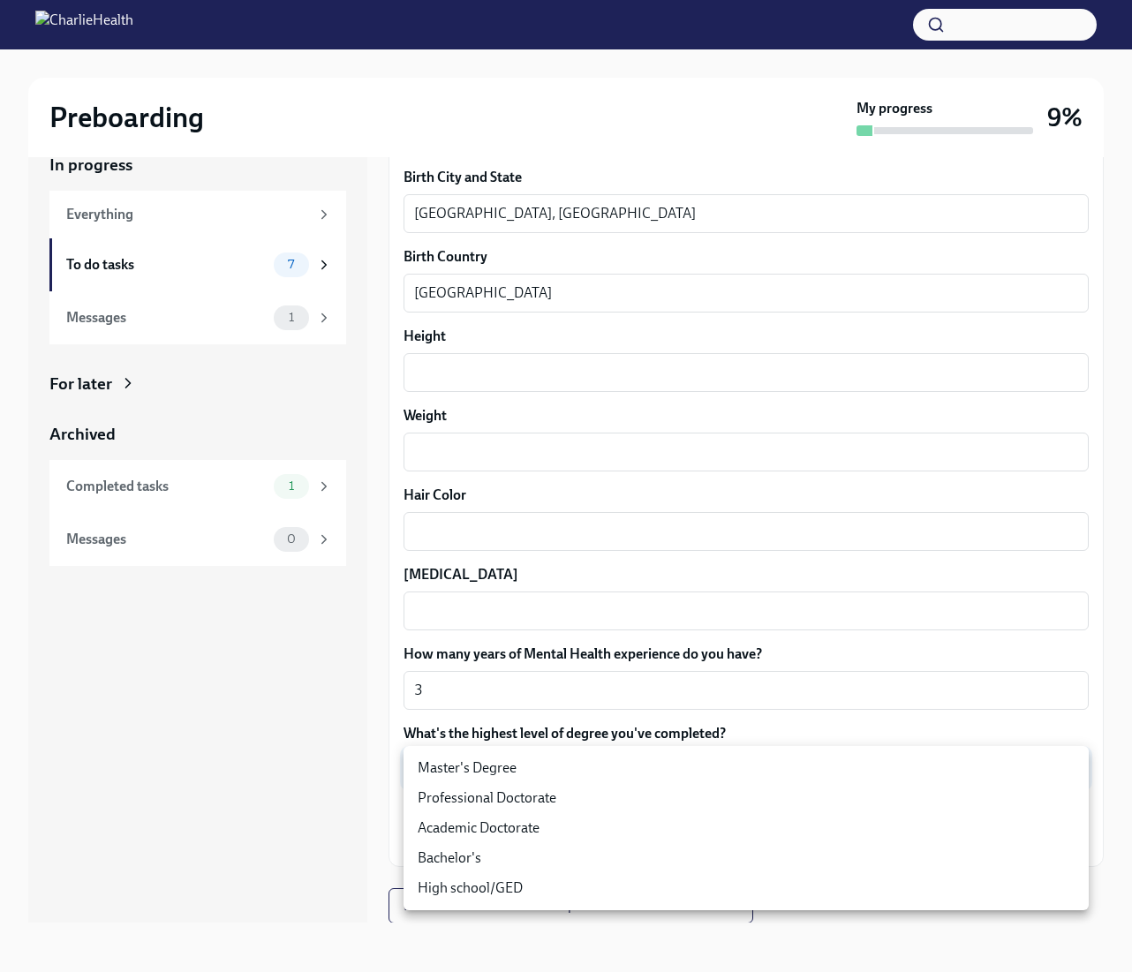
click at [505, 769] on li "Master's Degree" at bounding box center [745, 768] width 685 height 30
type input "2vBr-ghkD"
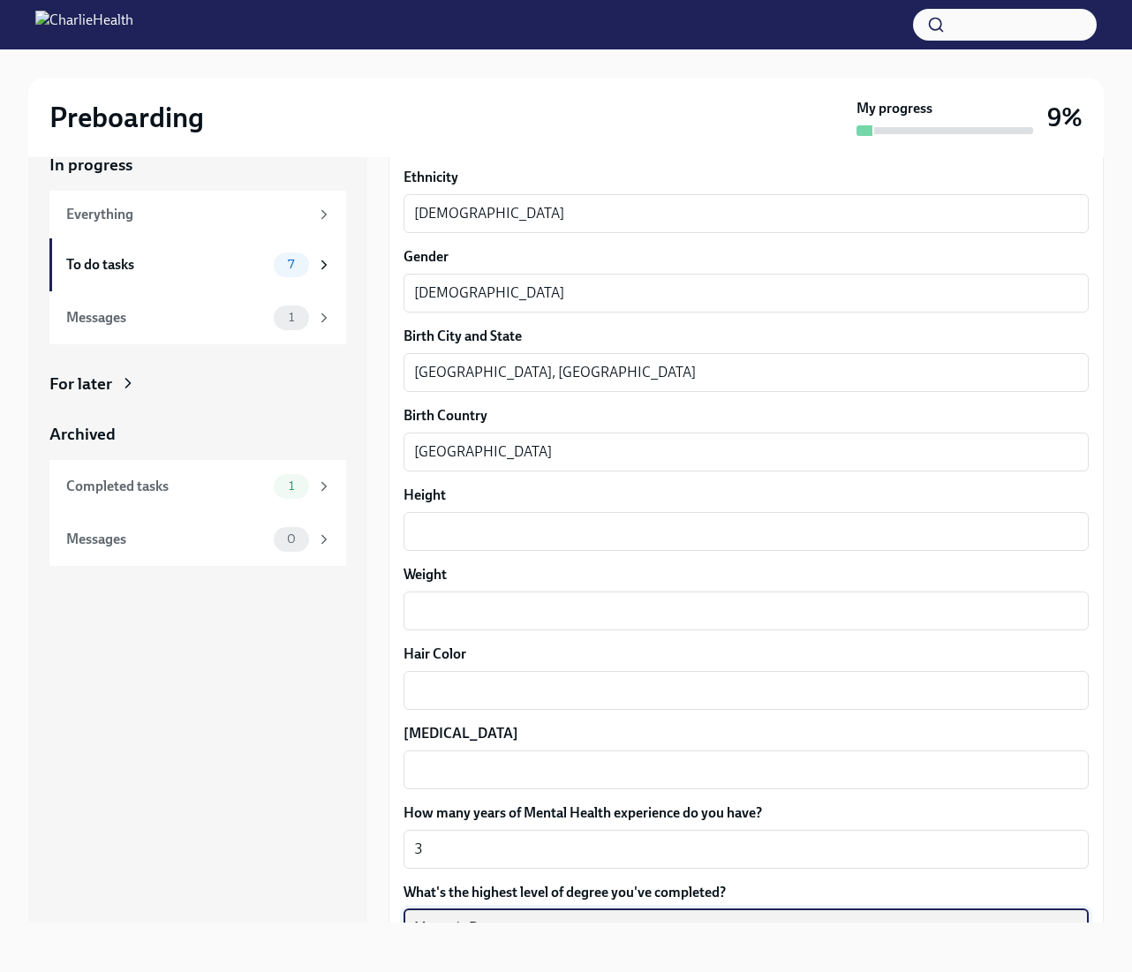
scroll to position [1140, 0]
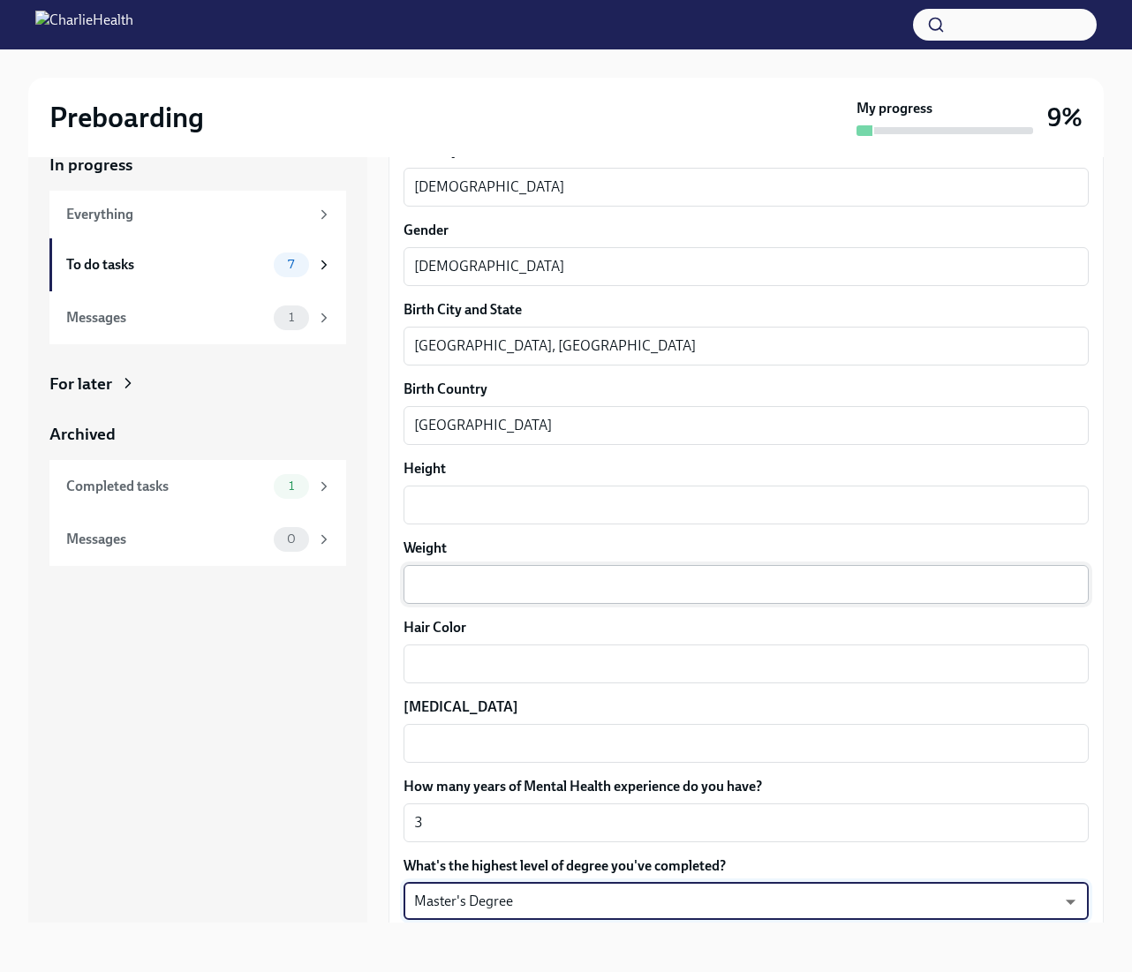
click at [426, 583] on textarea "Weight" at bounding box center [746, 584] width 664 height 21
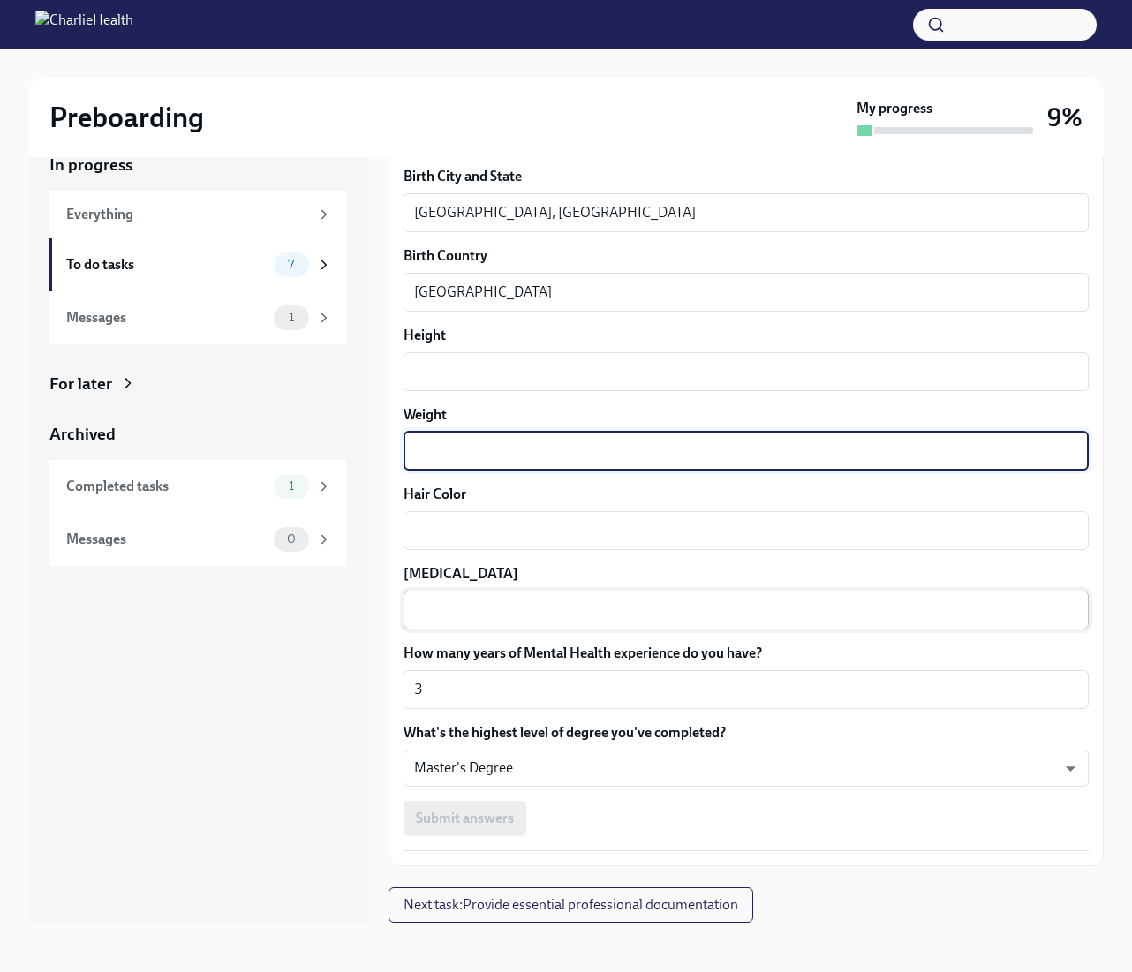
scroll to position [1272, 0]
type textarea "180"
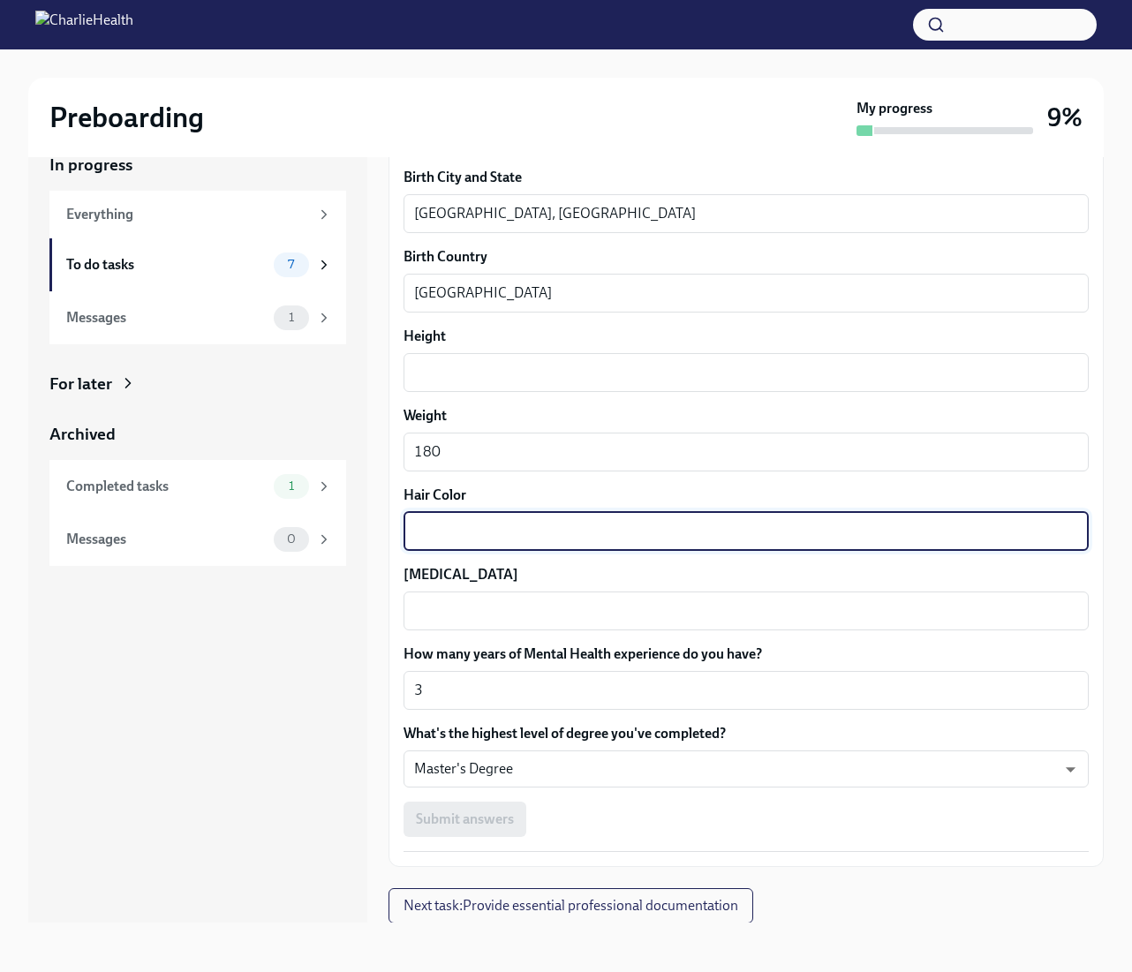
click at [509, 529] on textarea "Hair Color" at bounding box center [746, 531] width 664 height 21
type textarea "brown"
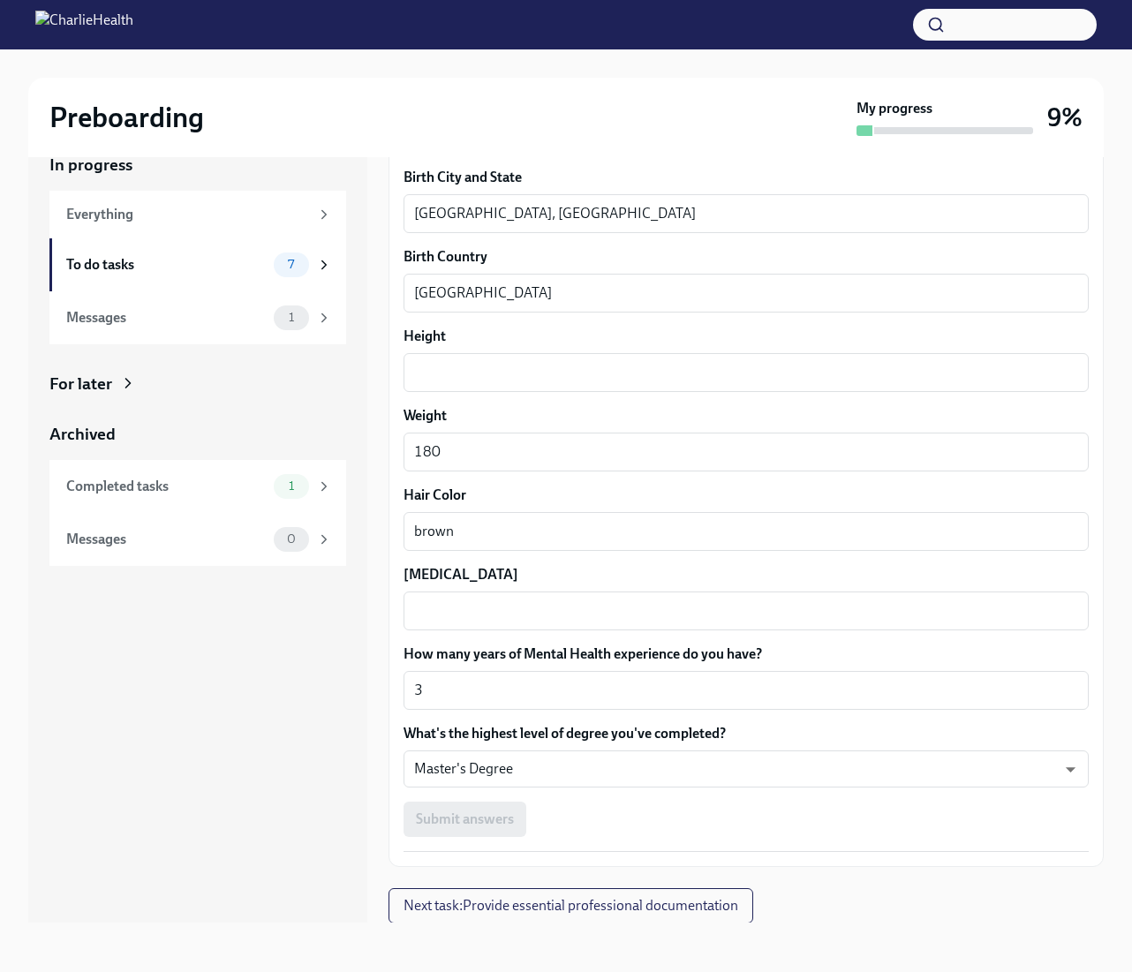
click at [443, 347] on div "Height x ​" at bounding box center [745, 359] width 685 height 65
click at [444, 360] on div "x ​" at bounding box center [745, 372] width 685 height 39
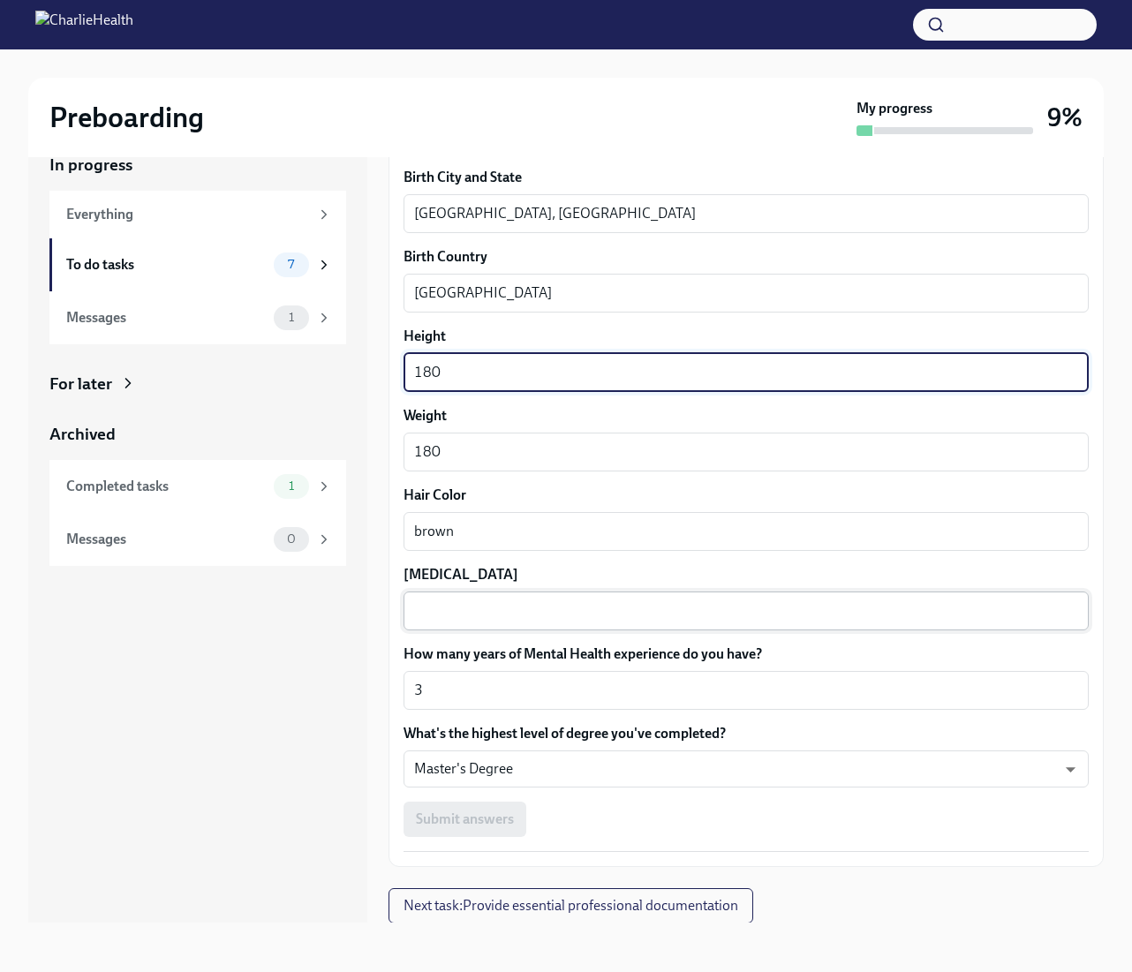
type textarea "180"
click at [472, 600] on div "x ​" at bounding box center [745, 610] width 685 height 39
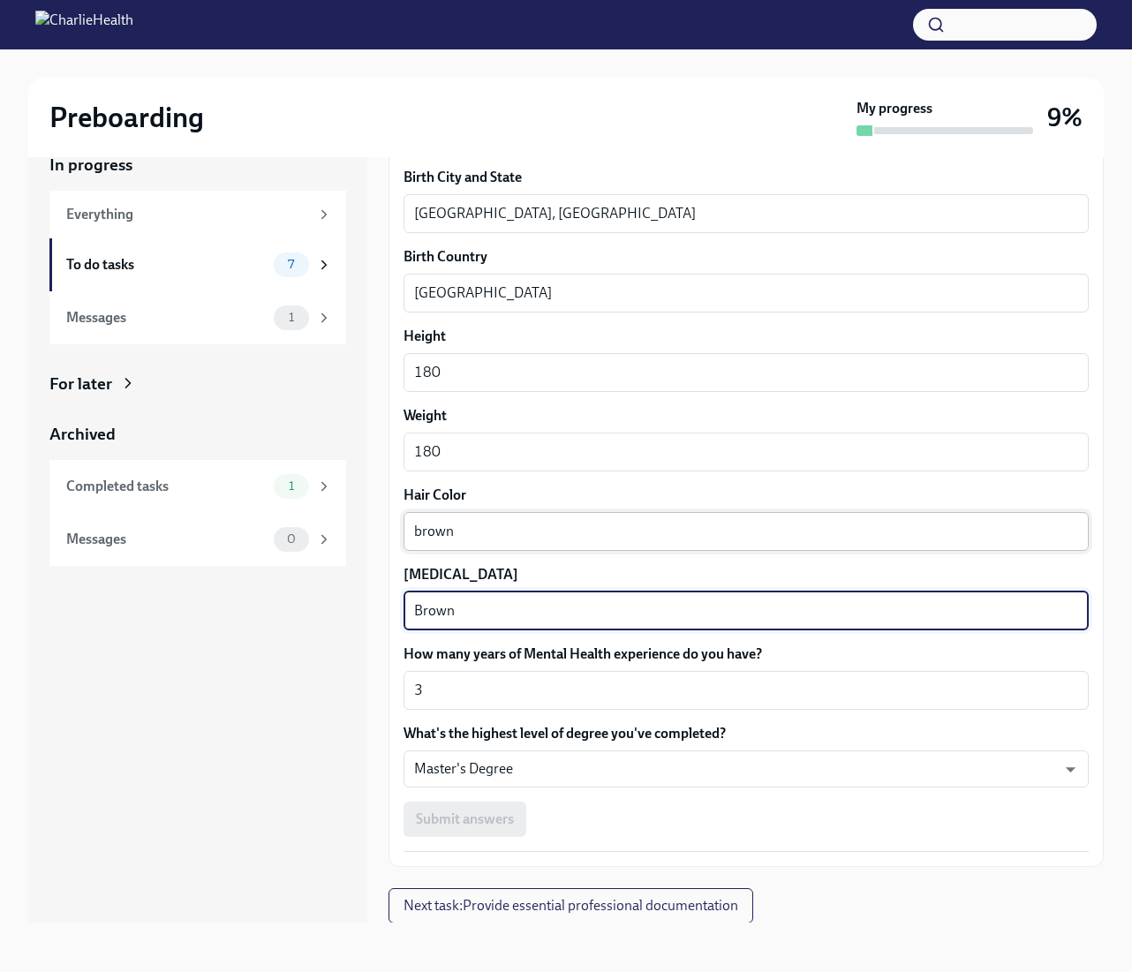
type textarea "Brown"
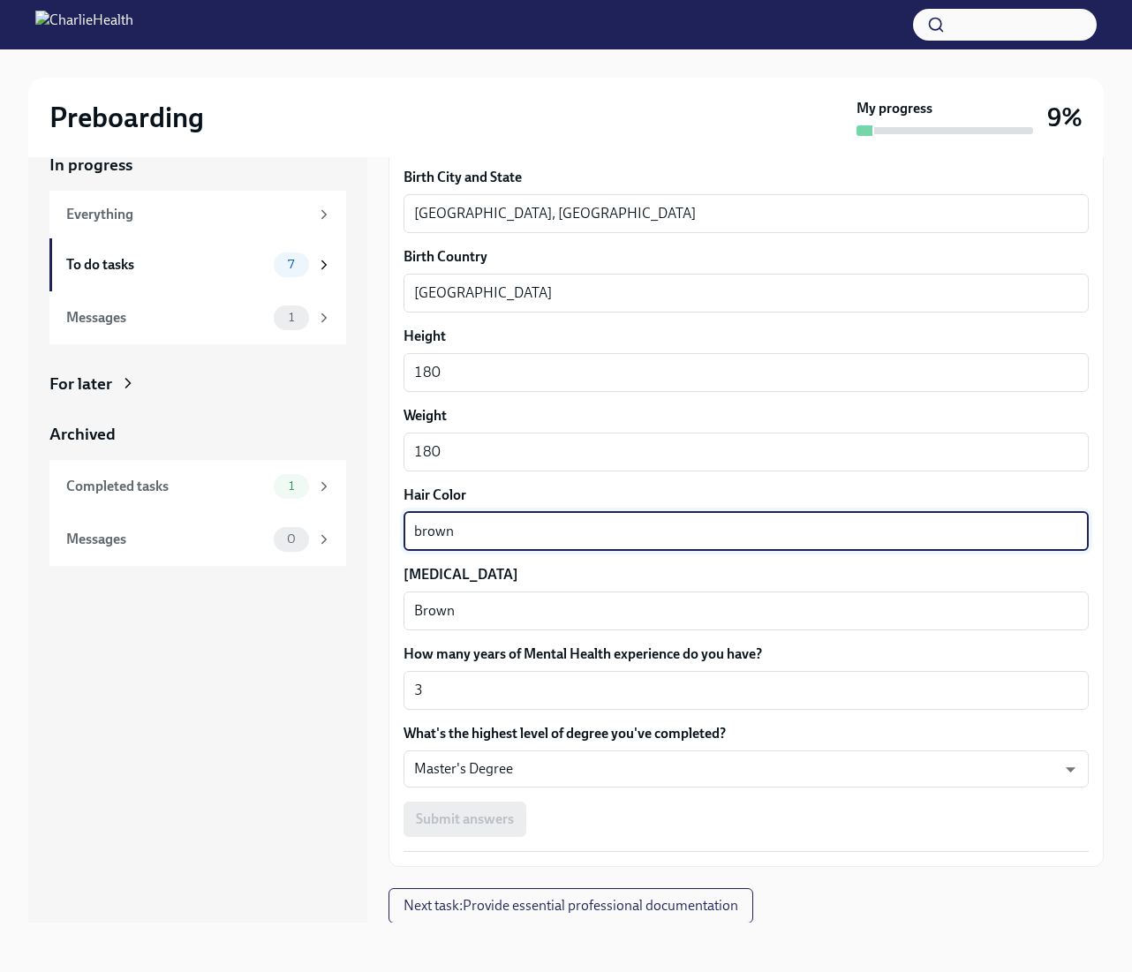
drag, startPoint x: 471, startPoint y: 537, endPoint x: 352, endPoint y: 534, distance: 118.3
click at [352, 534] on div "In progress Everything To do tasks 7 Messages 1 For later Archived Completed ta…" at bounding box center [565, 523] width 1075 height 797
type textarea "Black"
click at [365, 638] on div "In progress Everything To do tasks 7 Messages 1 For later Archived Completed ta…" at bounding box center [197, 523] width 339 height 797
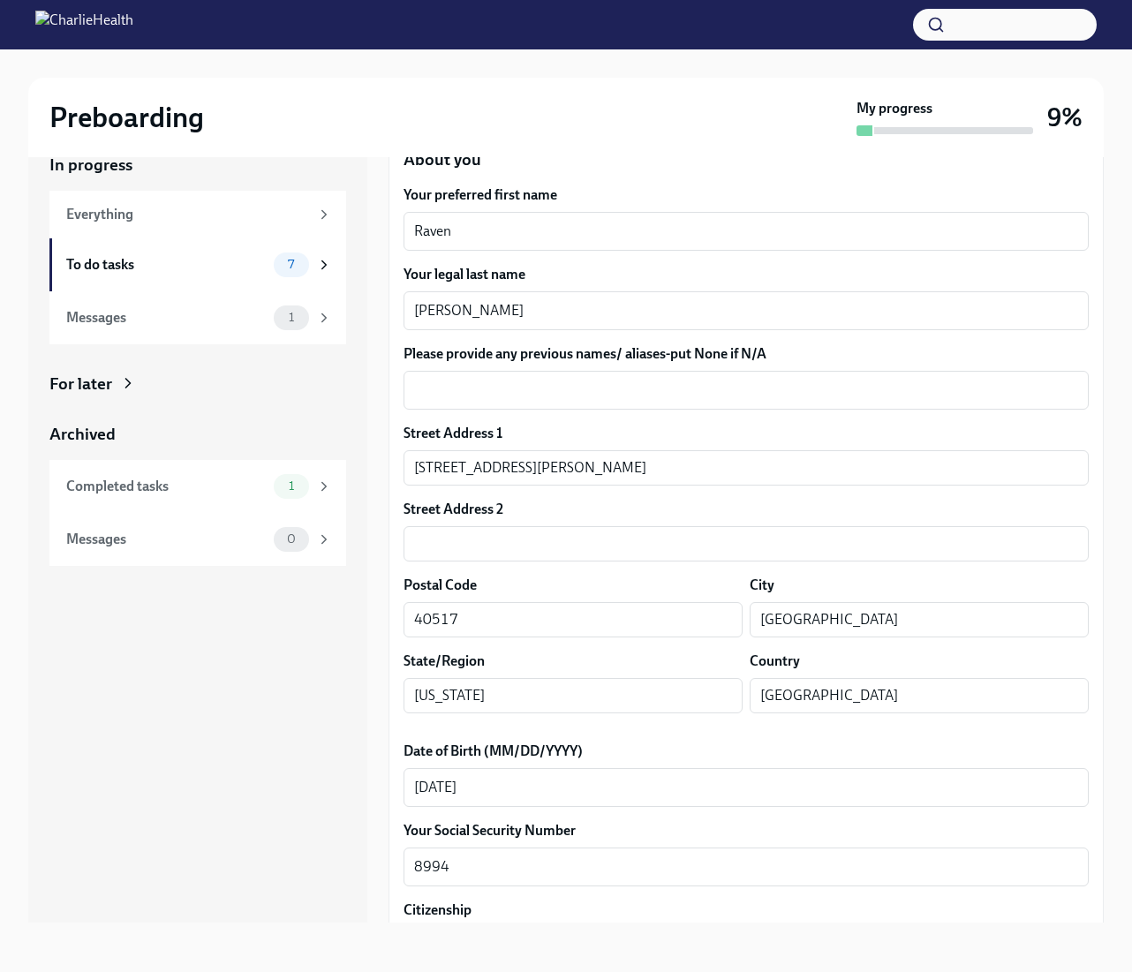
scroll to position [220, 0]
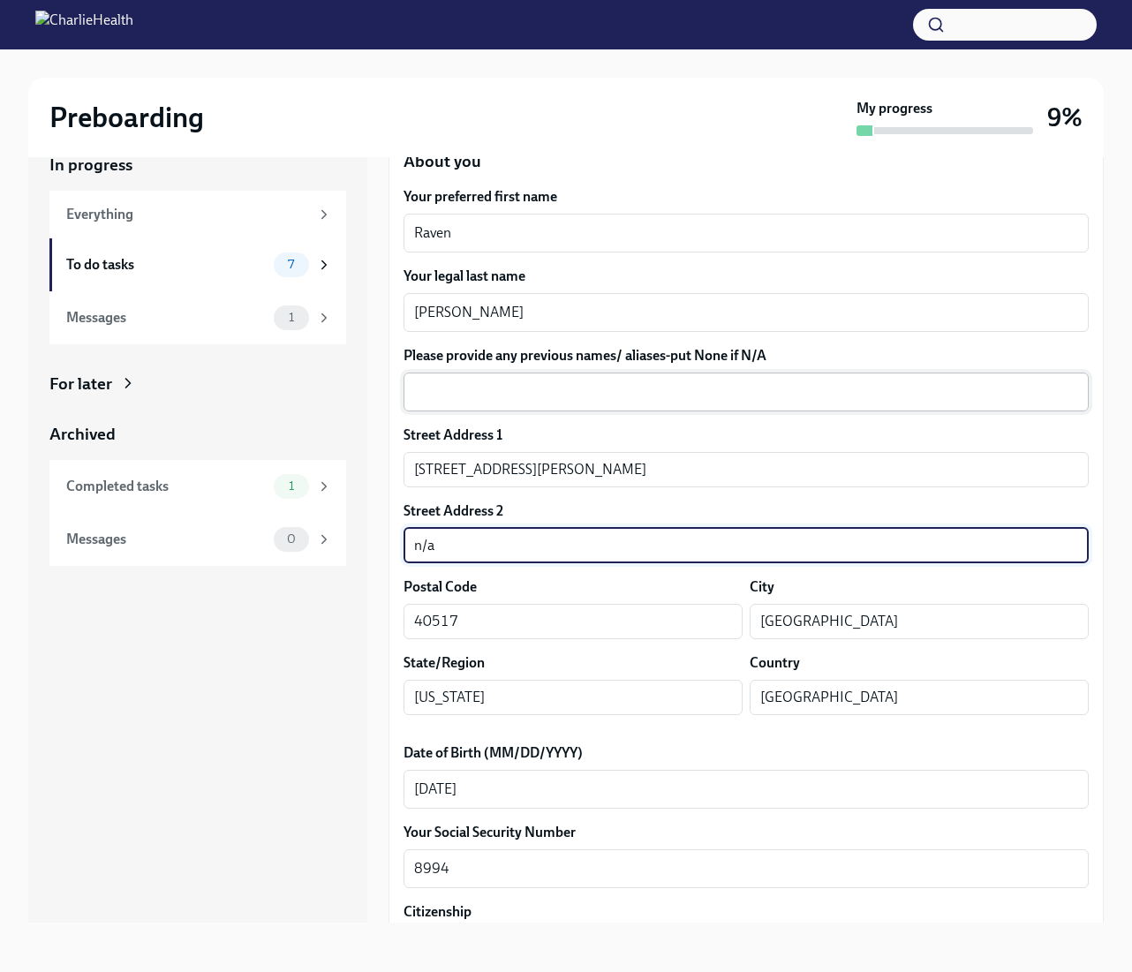
type input "n/a"
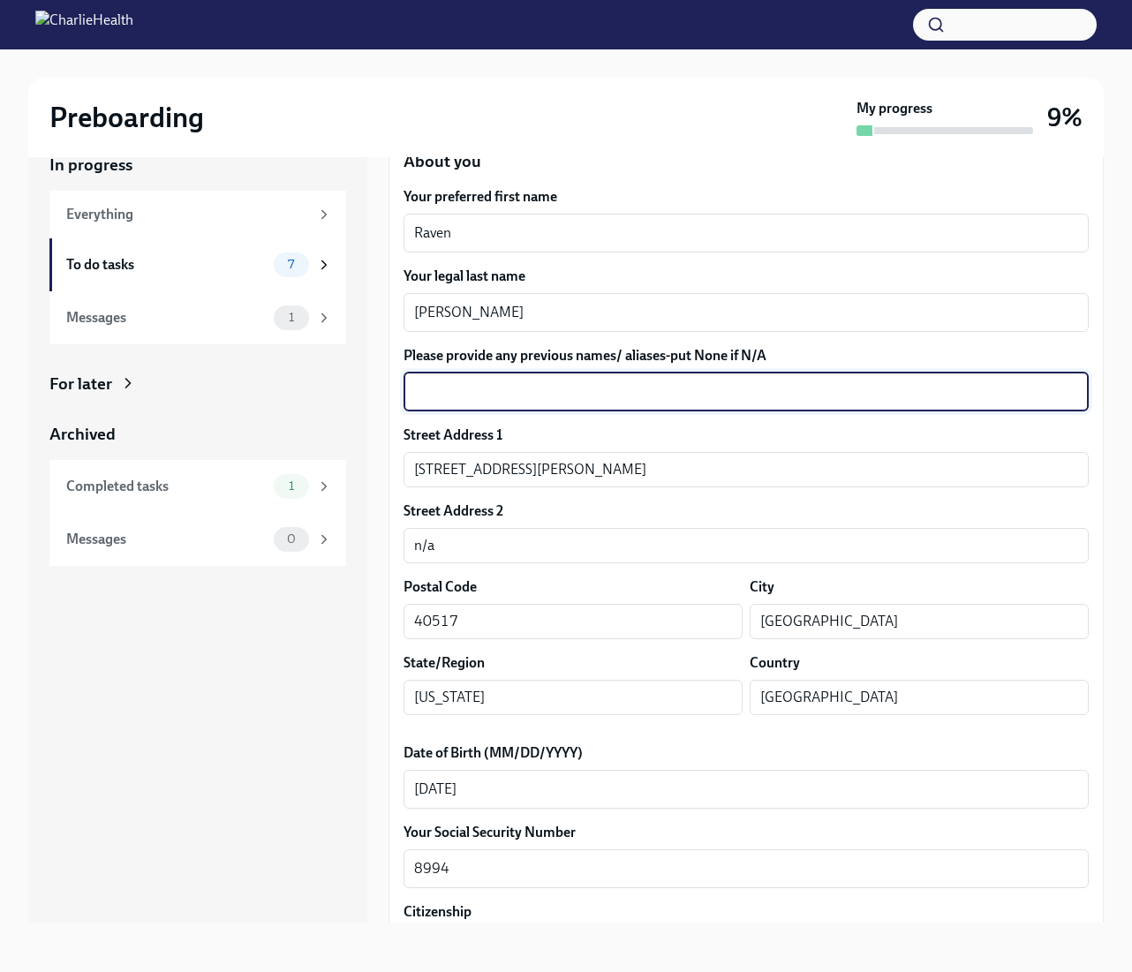
click at [516, 389] on textarea "Please provide any previous names/ aliases-put None if N/A" at bounding box center [746, 391] width 664 height 21
type textarea "n"
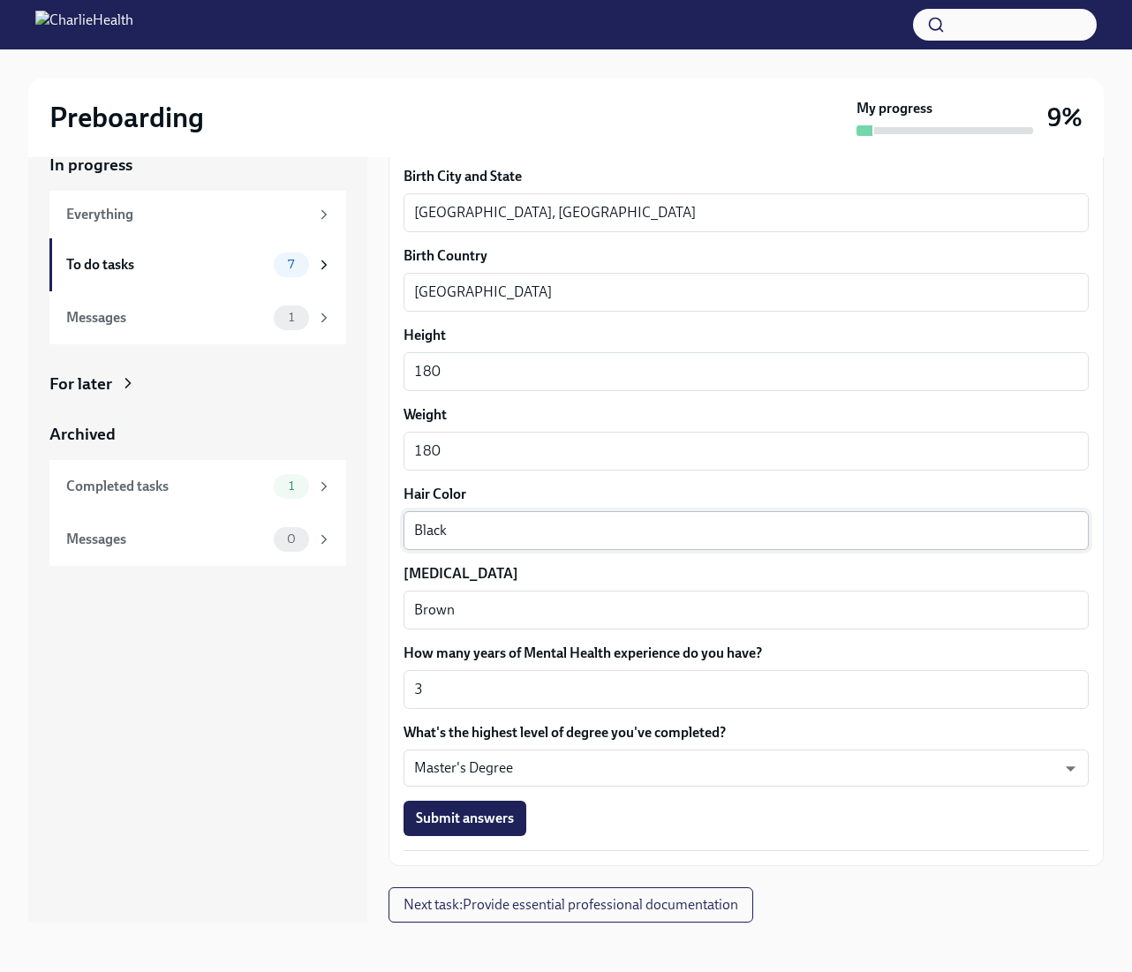
scroll to position [1272, 0]
type textarea "N/A"
click at [448, 815] on span "Submit answers" at bounding box center [465, 819] width 98 height 18
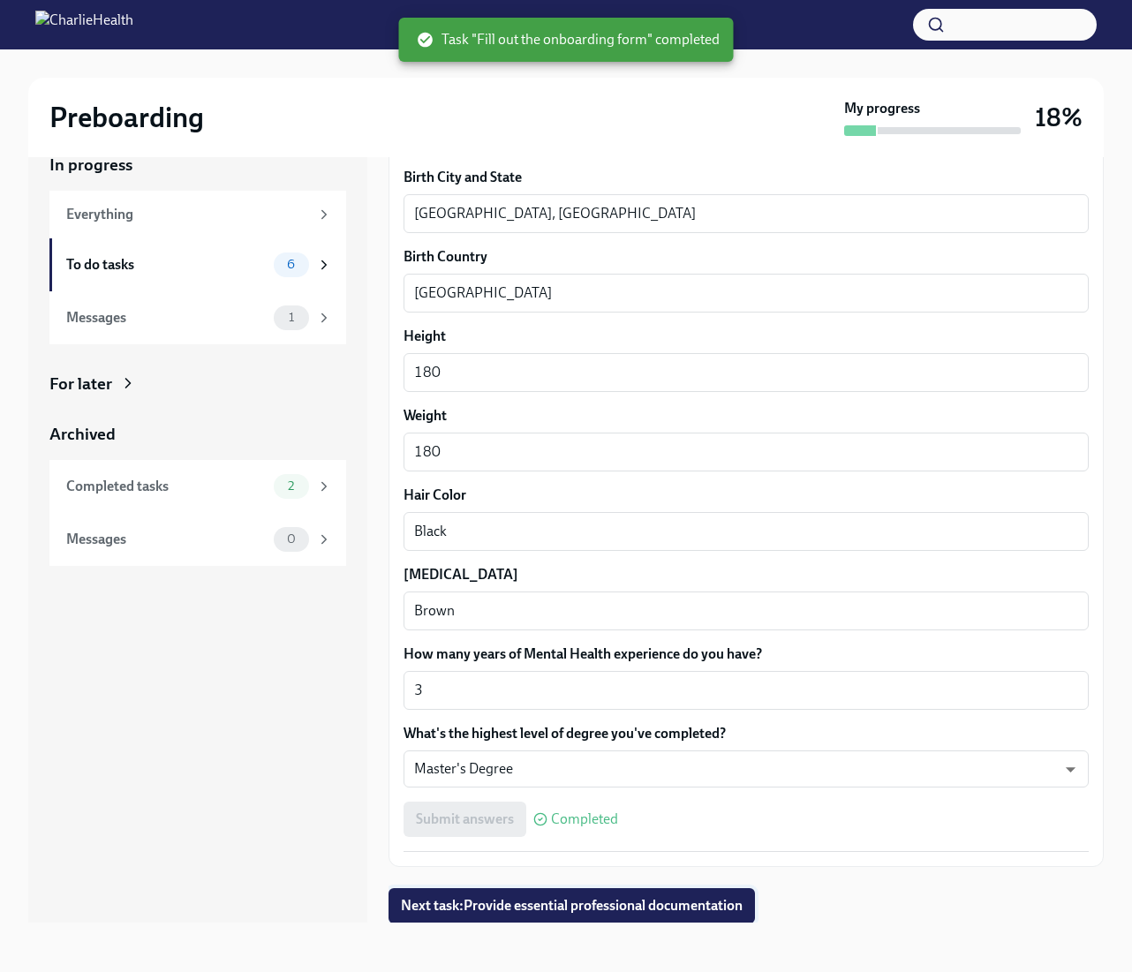
scroll to position [32, 0]
click at [559, 913] on span "Next task : Provide essential professional documentation" at bounding box center [572, 906] width 342 height 18
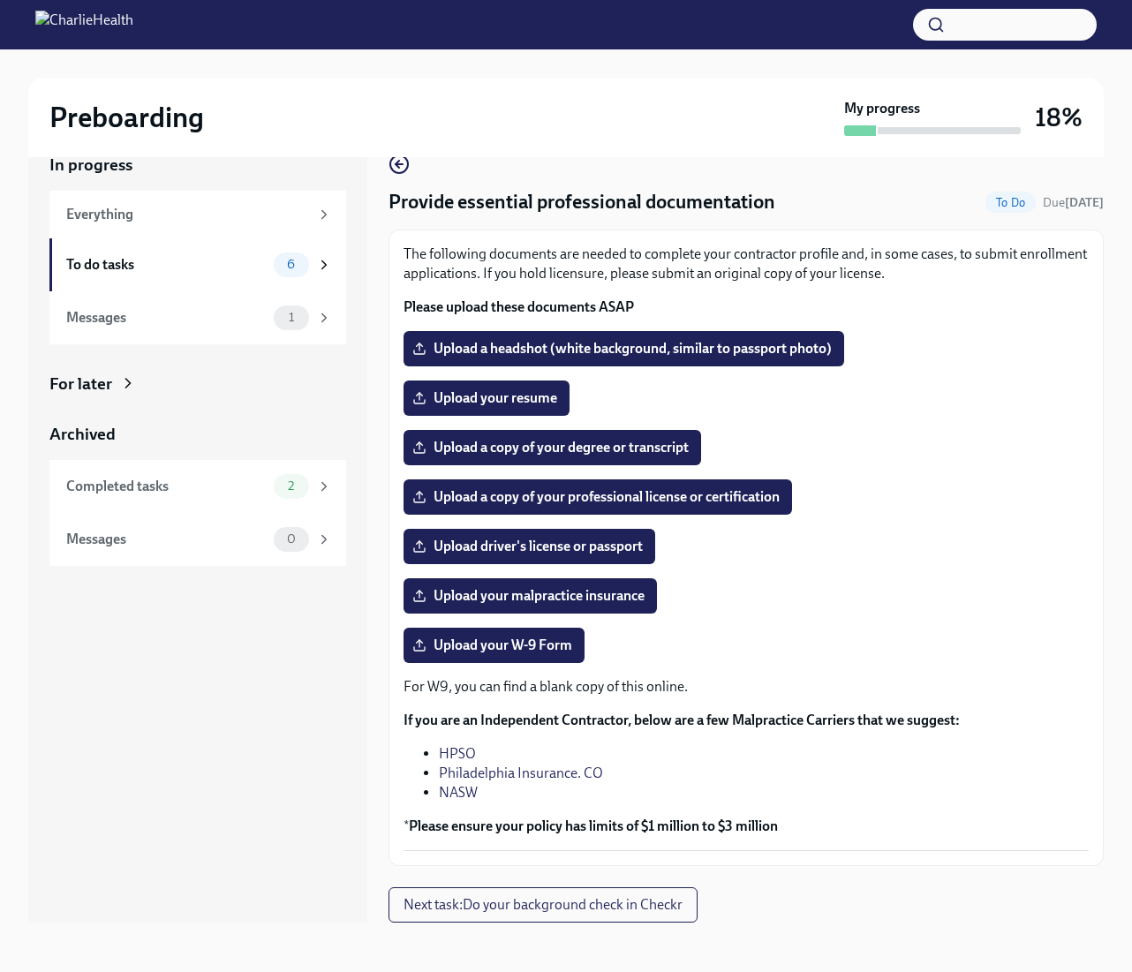
click at [448, 794] on link "NASW" at bounding box center [458, 792] width 39 height 17
click at [465, 759] on link "HPSO" at bounding box center [457, 753] width 37 height 17
